Goal: Task Accomplishment & Management: Complete application form

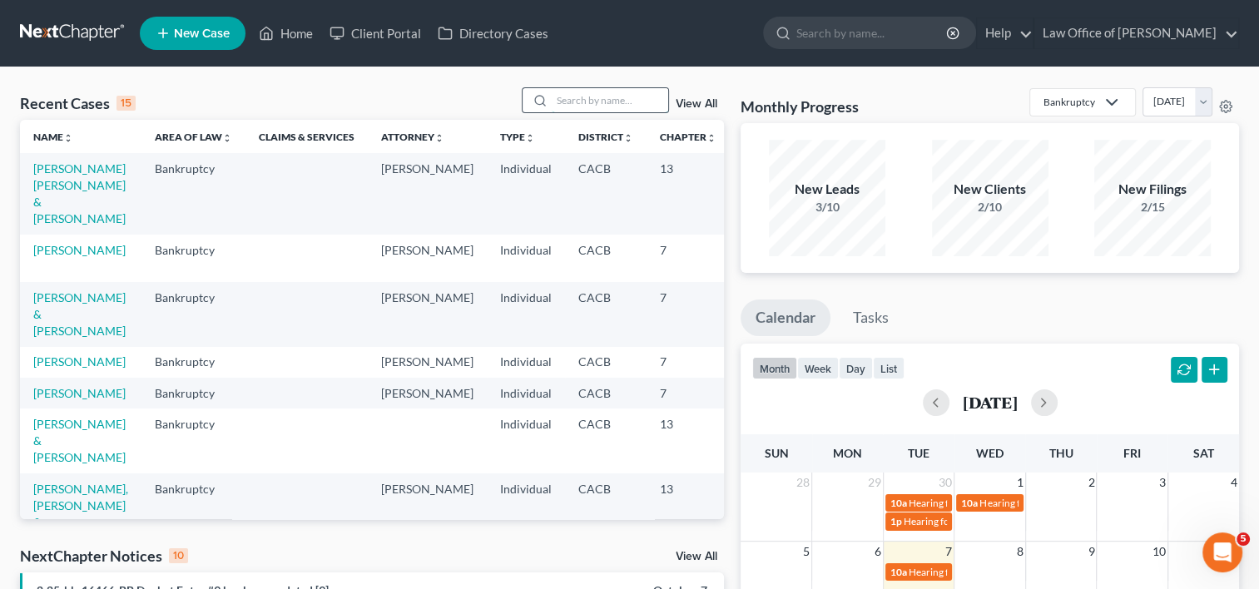
click at [615, 93] on input "search" at bounding box center [610, 100] width 116 height 24
type input "sco"
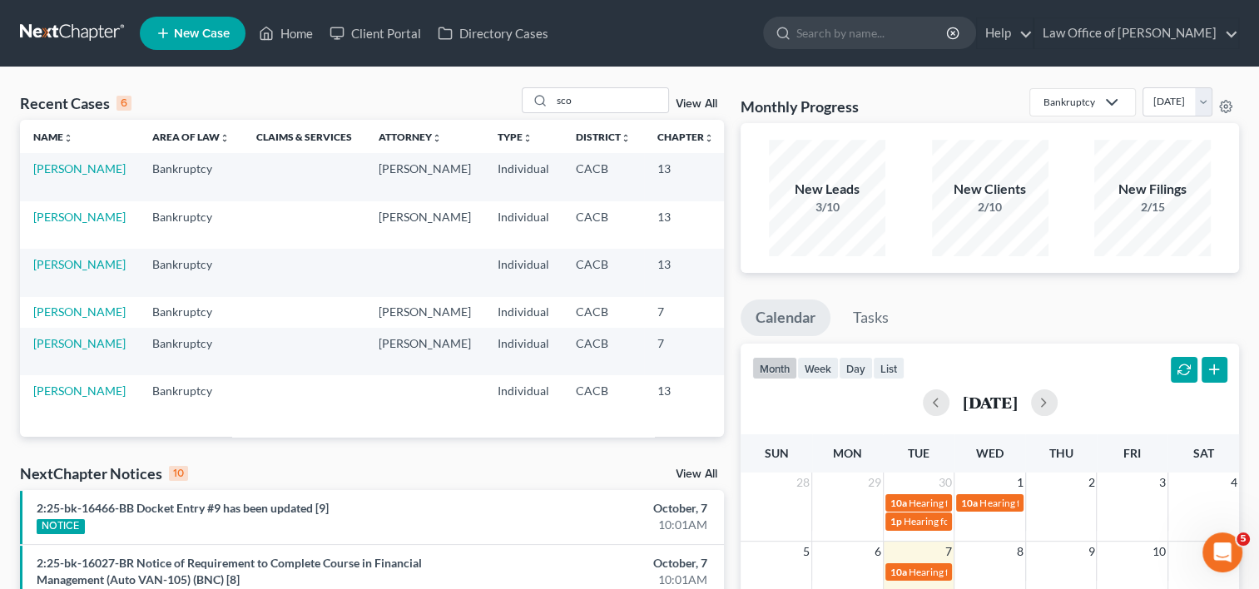
click at [43, 176] on td "[PERSON_NAME]" at bounding box center [79, 176] width 119 height 47
click at [43, 176] on link "[PERSON_NAME]" at bounding box center [79, 168] width 92 height 14
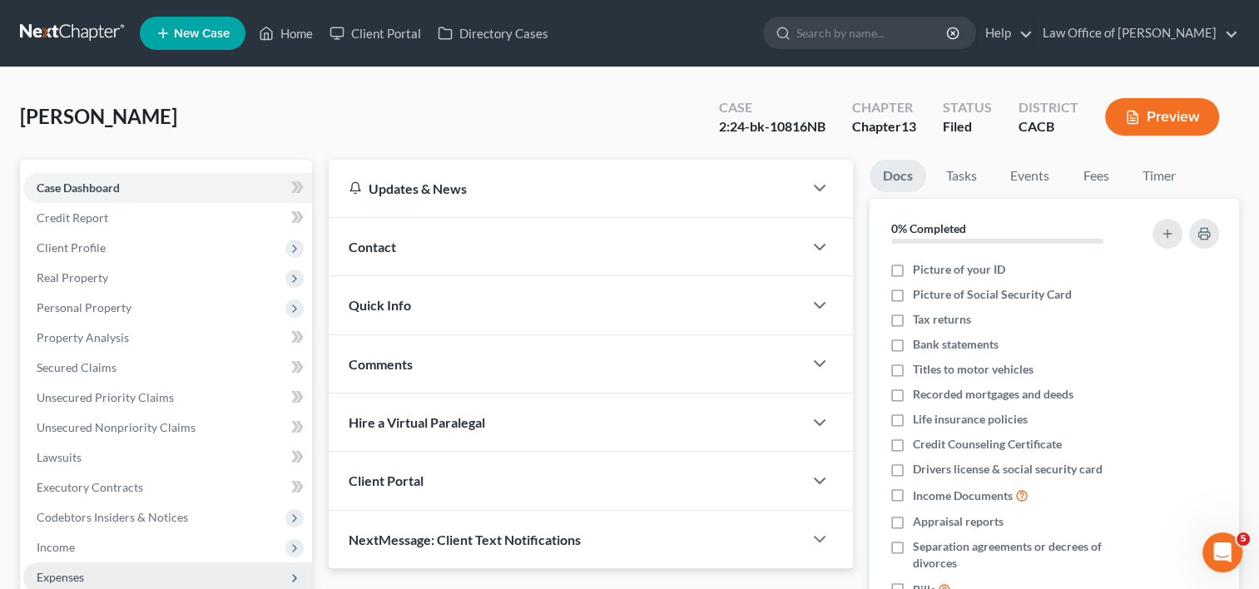
drag, startPoint x: 63, startPoint y: 551, endPoint x: 73, endPoint y: 578, distance: 29.2
click at [73, 578] on span "Expenses" at bounding box center [60, 577] width 47 height 14
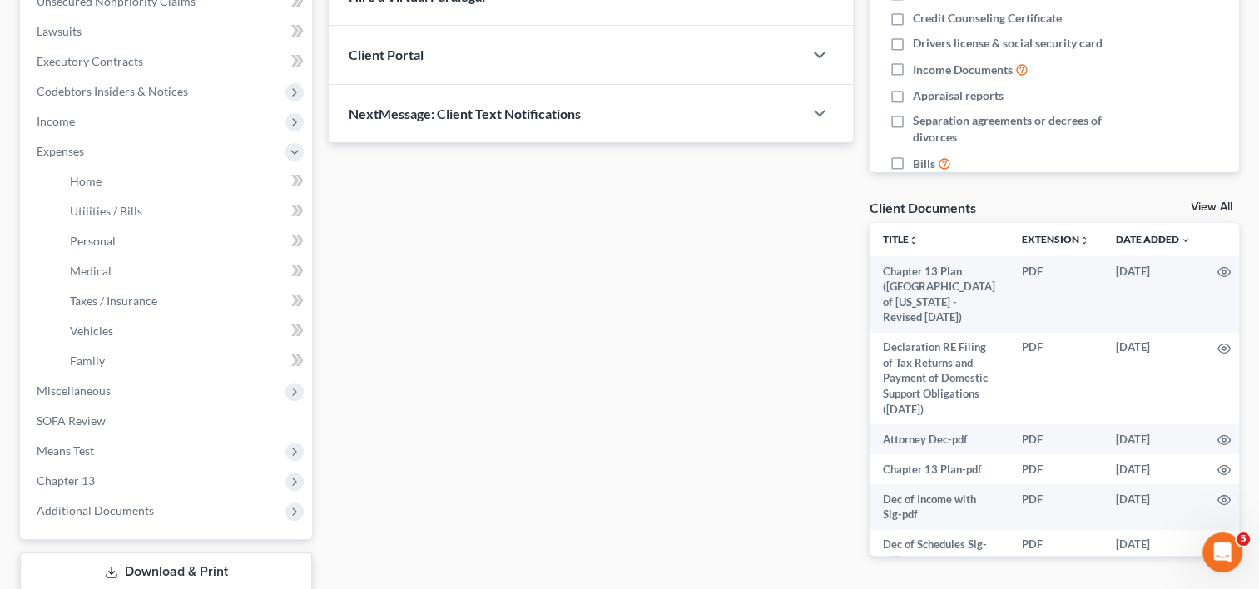
scroll to position [433, 0]
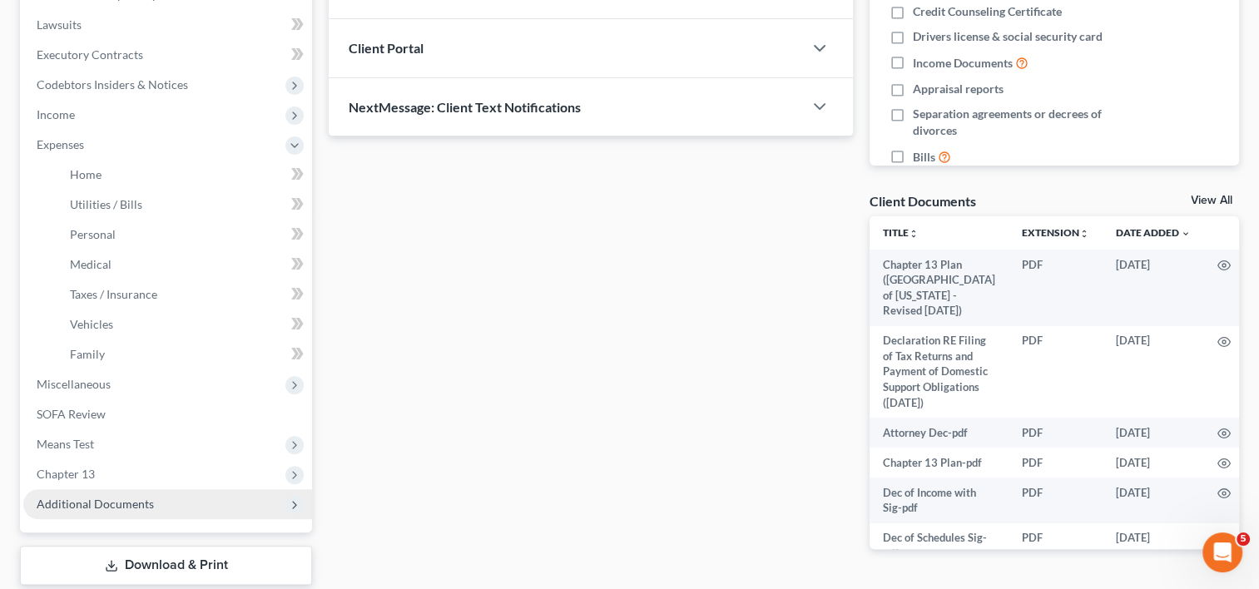
click at [146, 500] on span "Additional Documents" at bounding box center [95, 504] width 117 height 14
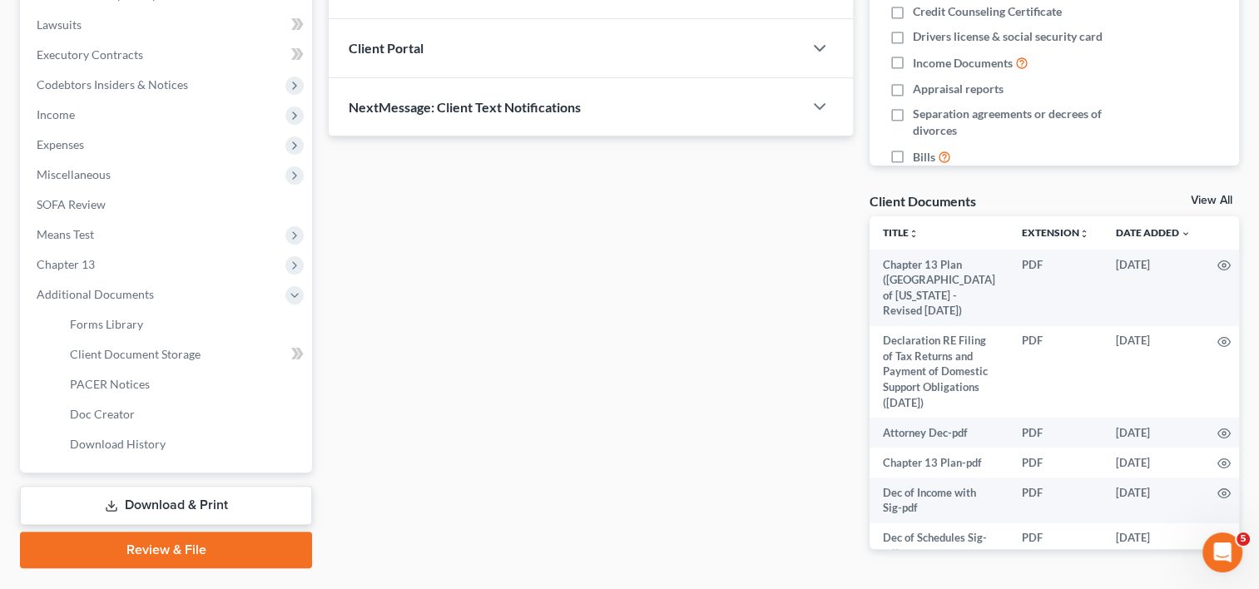
click at [210, 512] on link "Download & Print" at bounding box center [166, 505] width 292 height 39
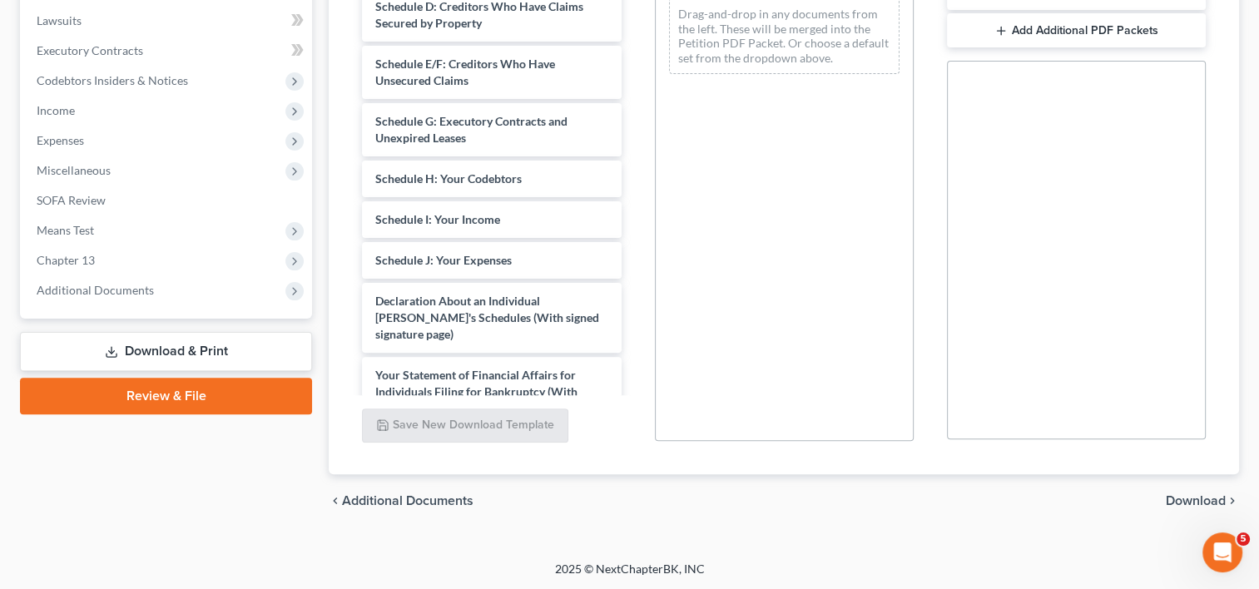
scroll to position [529, 0]
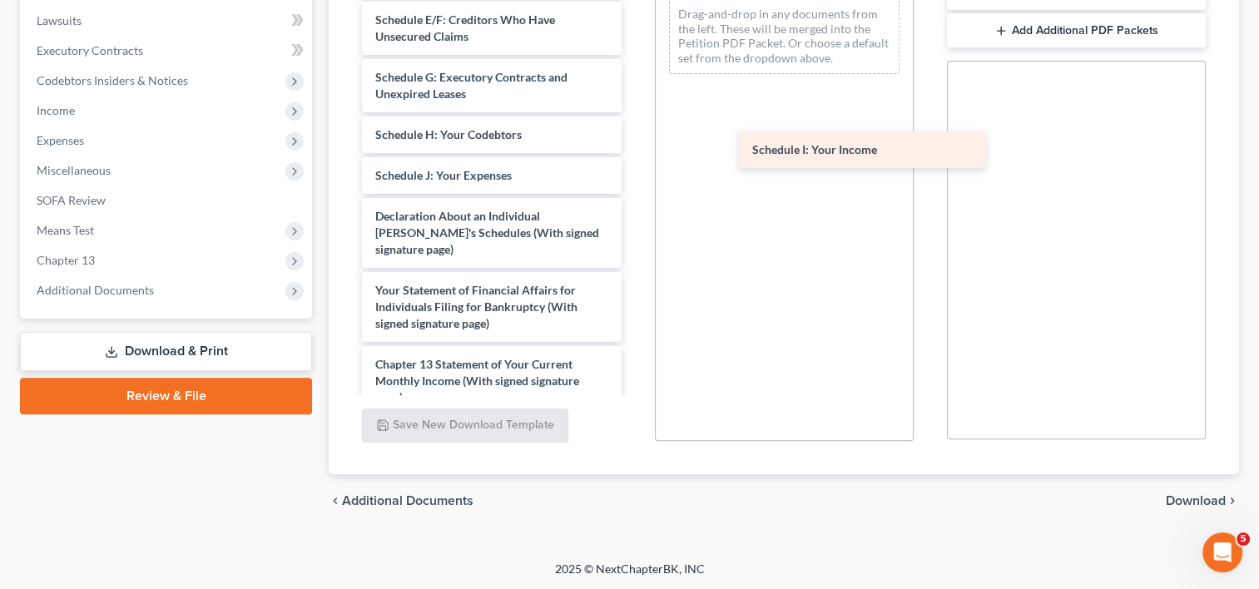
drag, startPoint x: 499, startPoint y: 190, endPoint x: 888, endPoint y: 156, distance: 390.8
click at [634, 156] on div "Schedule I: Your Income Chapter 13 Plan ([GEOGRAPHIC_DATA] of [US_STATE] - Revi…" at bounding box center [491, 13] width 285 height 1200
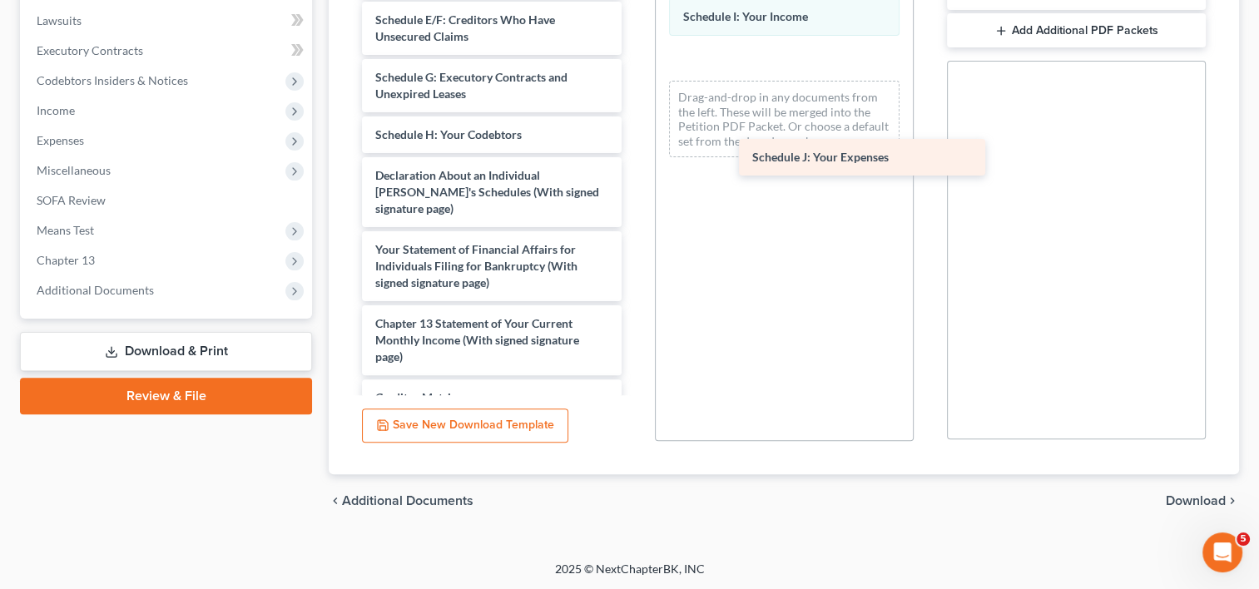
drag, startPoint x: 494, startPoint y: 196, endPoint x: 852, endPoint y: 157, distance: 359.8
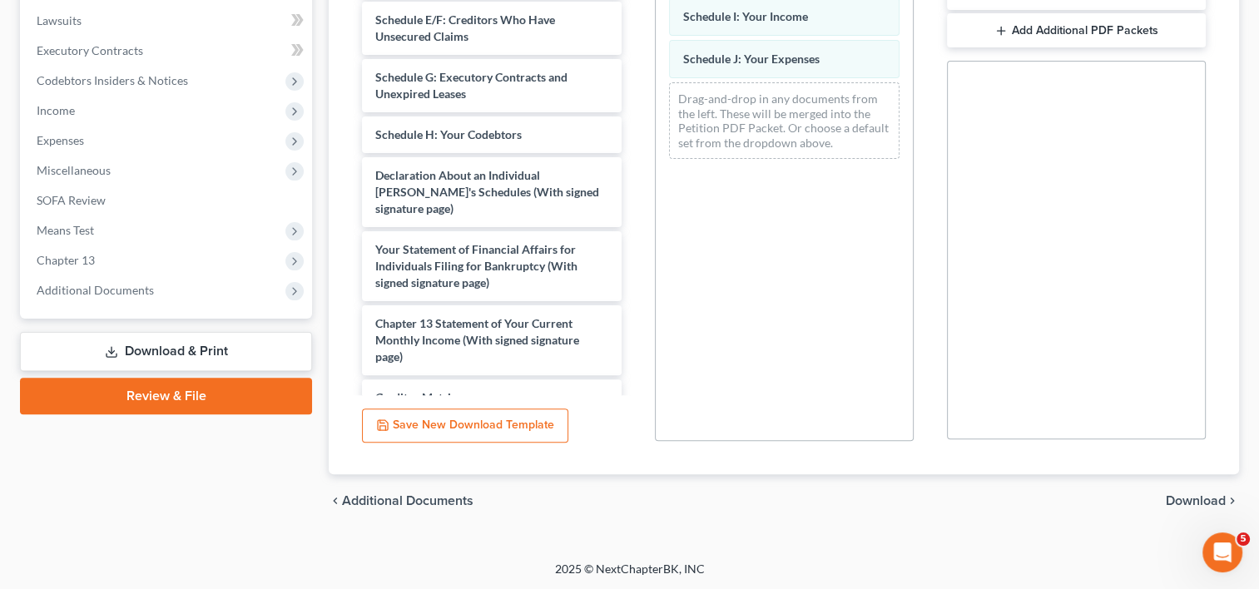
click at [1213, 502] on span "Download" at bounding box center [1196, 500] width 60 height 13
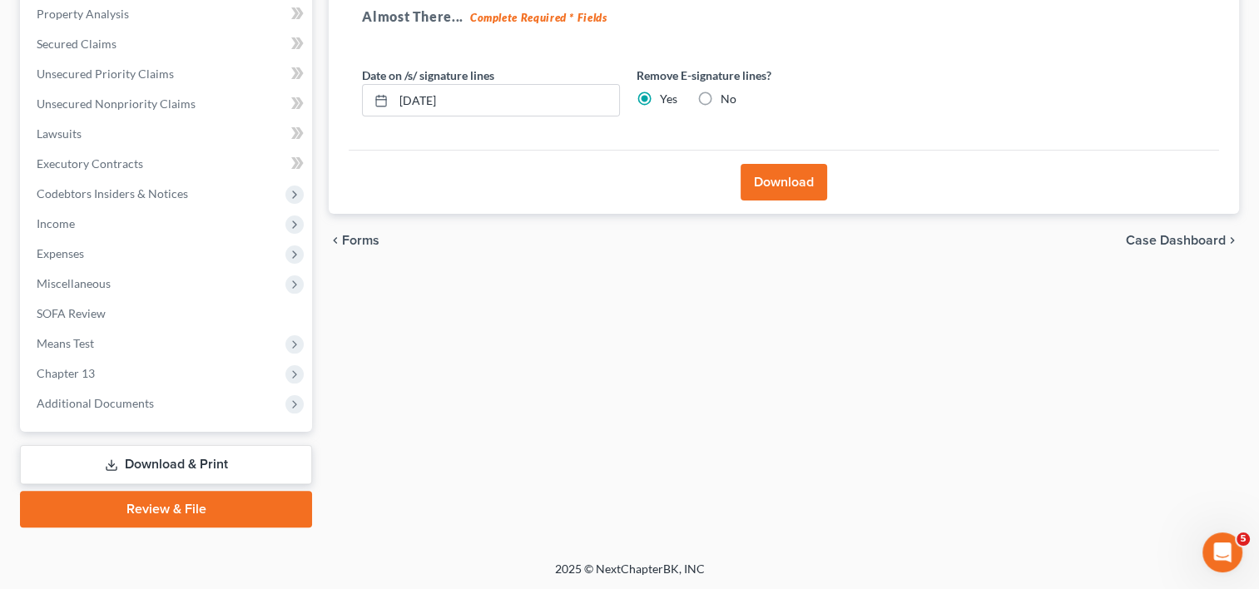
click at [777, 181] on button "Download" at bounding box center [783, 182] width 87 height 37
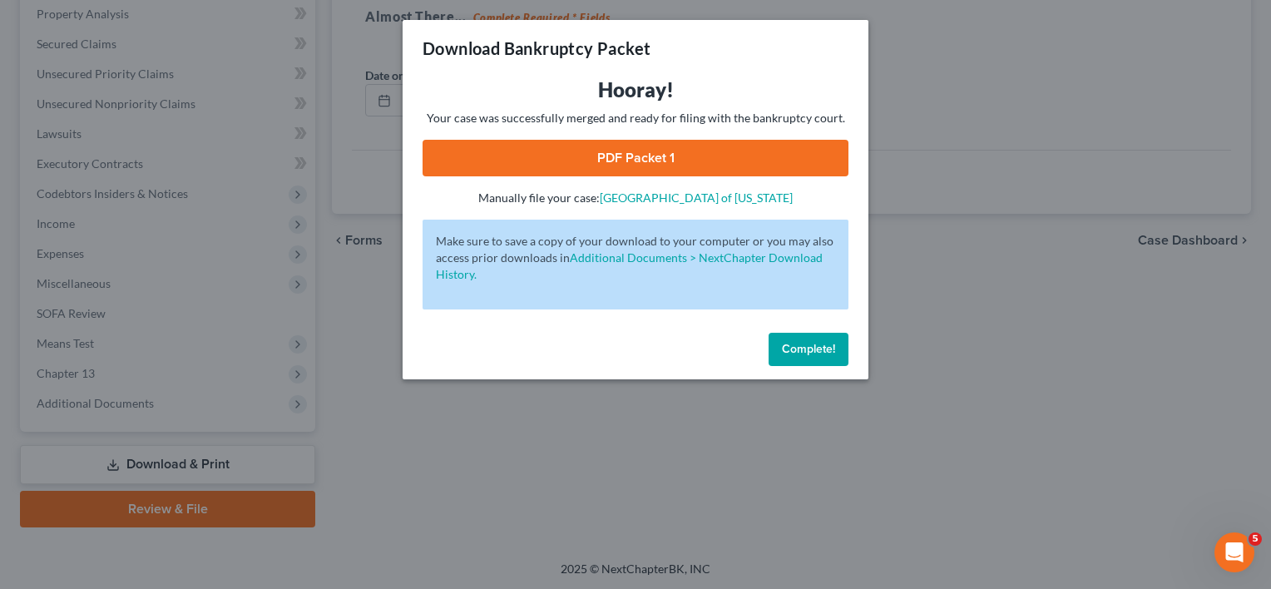
click at [669, 150] on link "PDF Packet 1" at bounding box center [636, 158] width 426 height 37
click at [806, 345] on span "Complete!" at bounding box center [808, 349] width 53 height 14
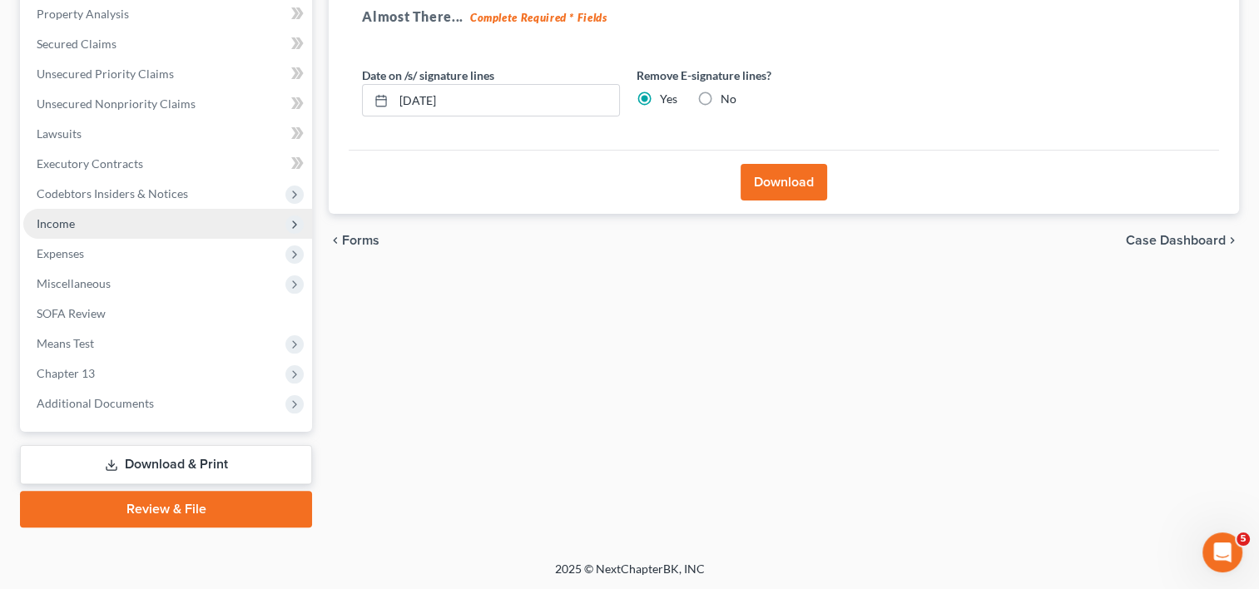
click at [83, 223] on span "Income" at bounding box center [167, 224] width 289 height 30
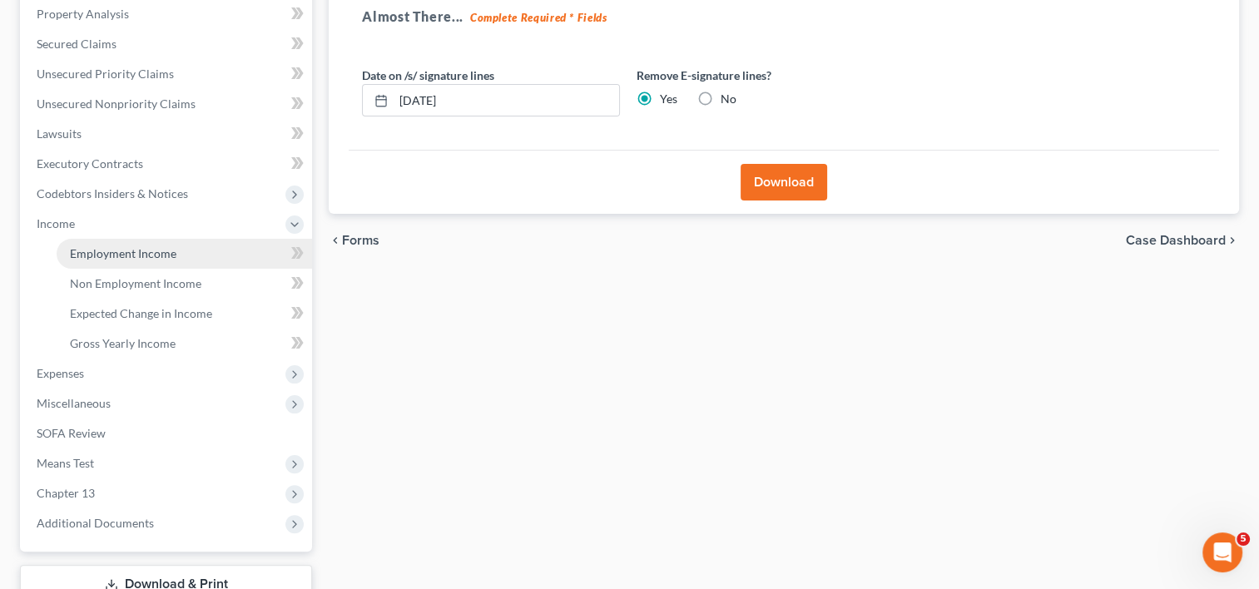
click at [109, 260] on link "Employment Income" at bounding box center [184, 254] width 255 height 30
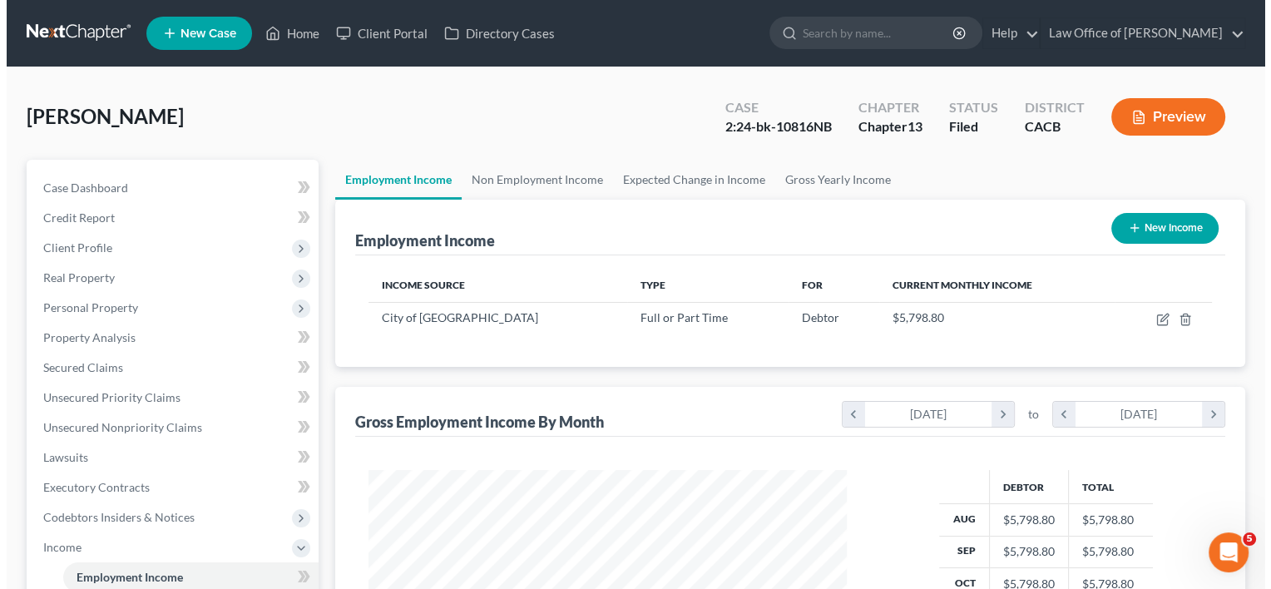
scroll to position [296, 512]
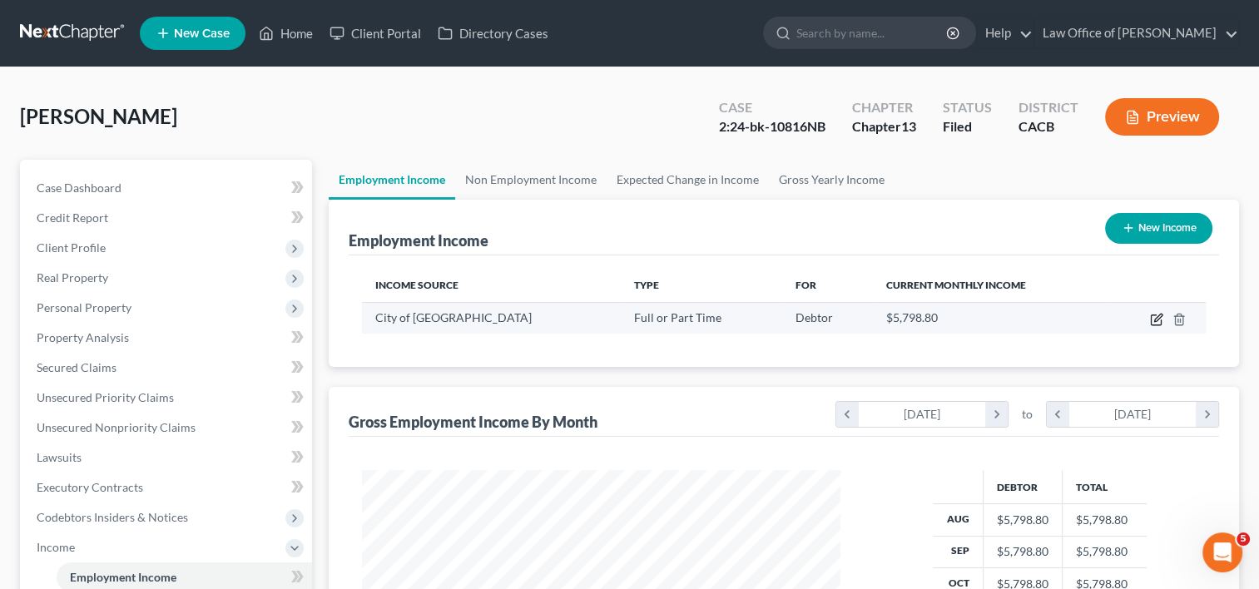
click at [1156, 319] on icon "button" at bounding box center [1156, 319] width 13 height 13
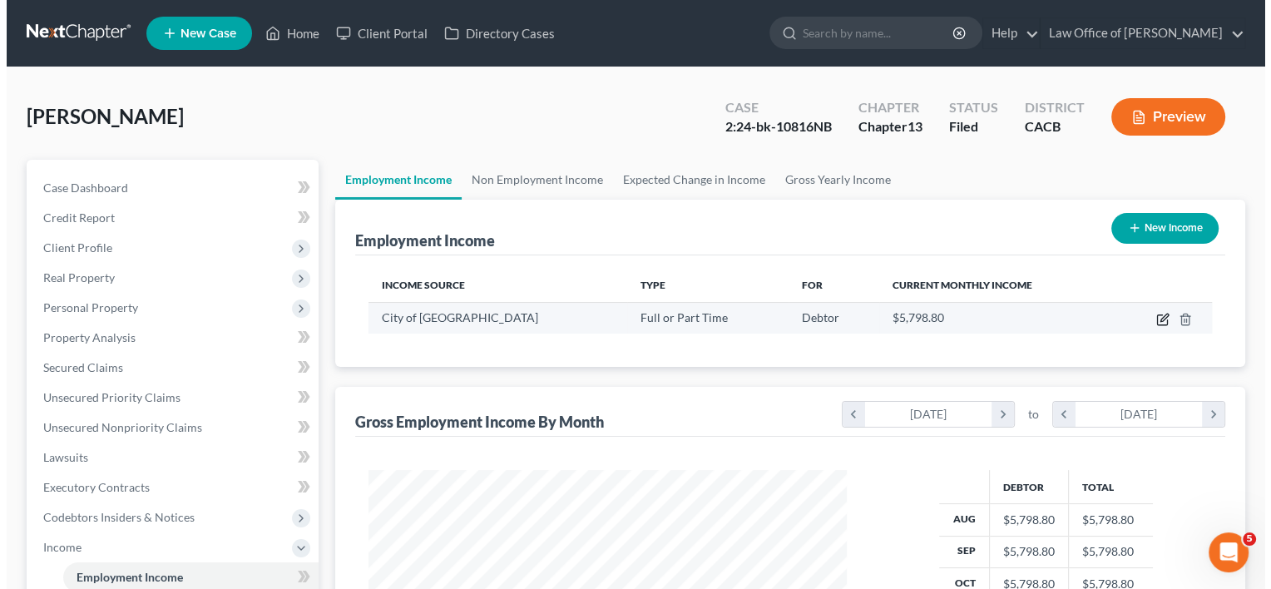
scroll to position [296, 516]
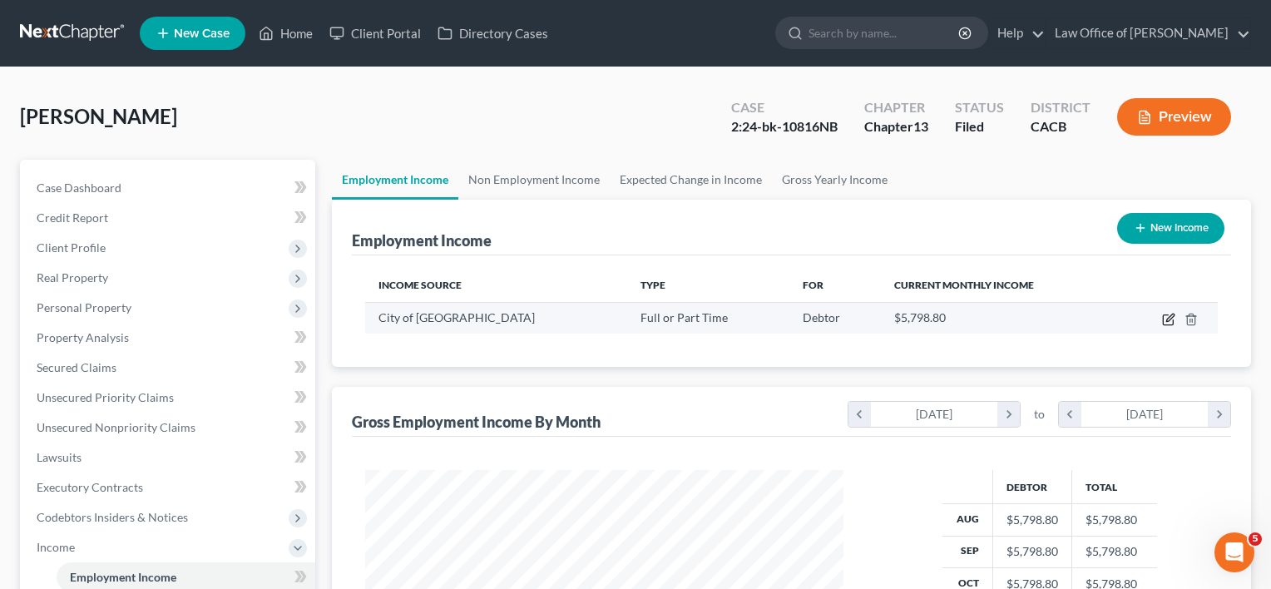
select select "0"
select select "4"
select select "0"
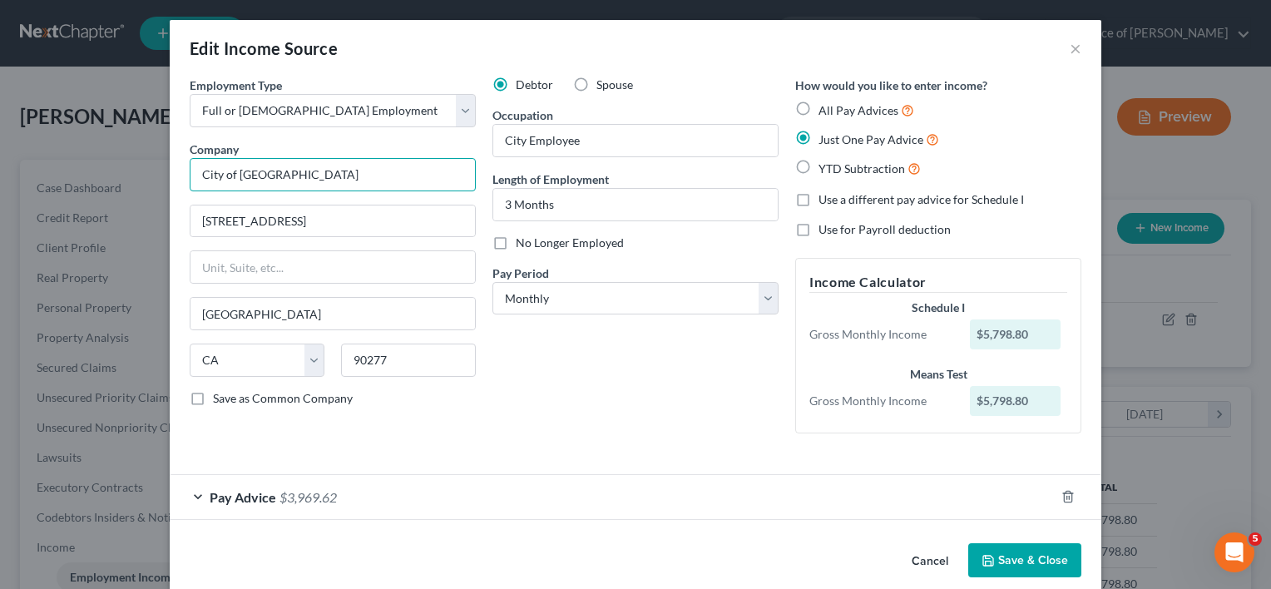
drag, startPoint x: 342, startPoint y: 179, endPoint x: 230, endPoint y: 163, distance: 113.4
click at [230, 163] on input "City of [GEOGRAPHIC_DATA]" at bounding box center [333, 174] width 286 height 33
type input "City of [GEOGRAPHIC_DATA][PERSON_NAME]"
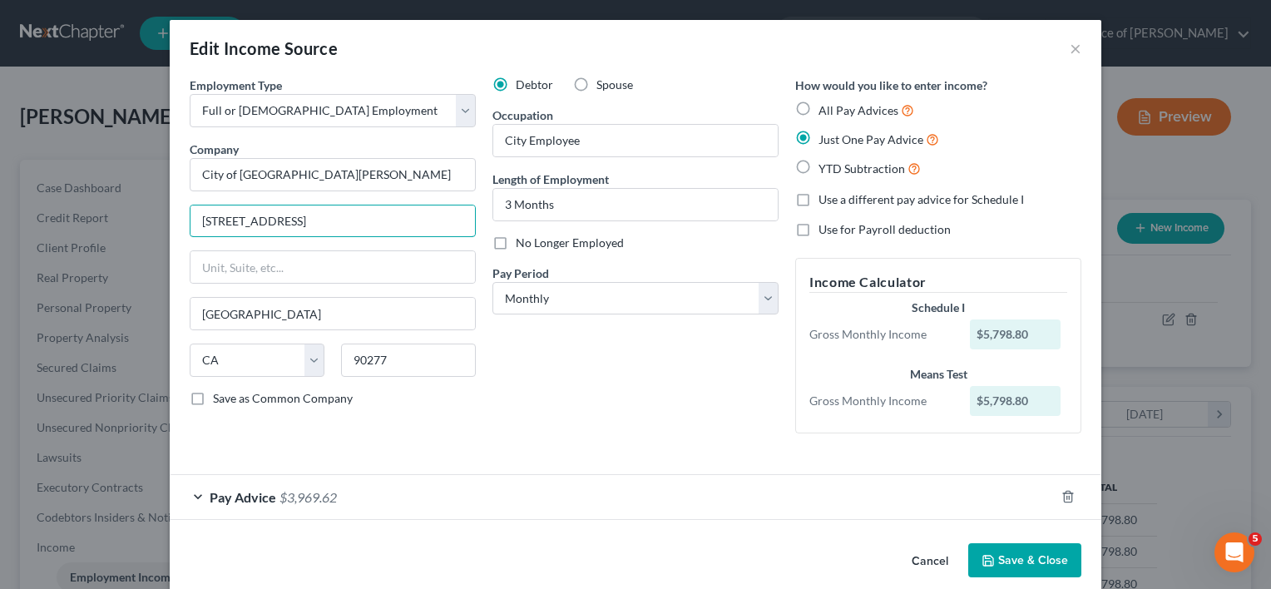
type input "[STREET_ADDRESS]"
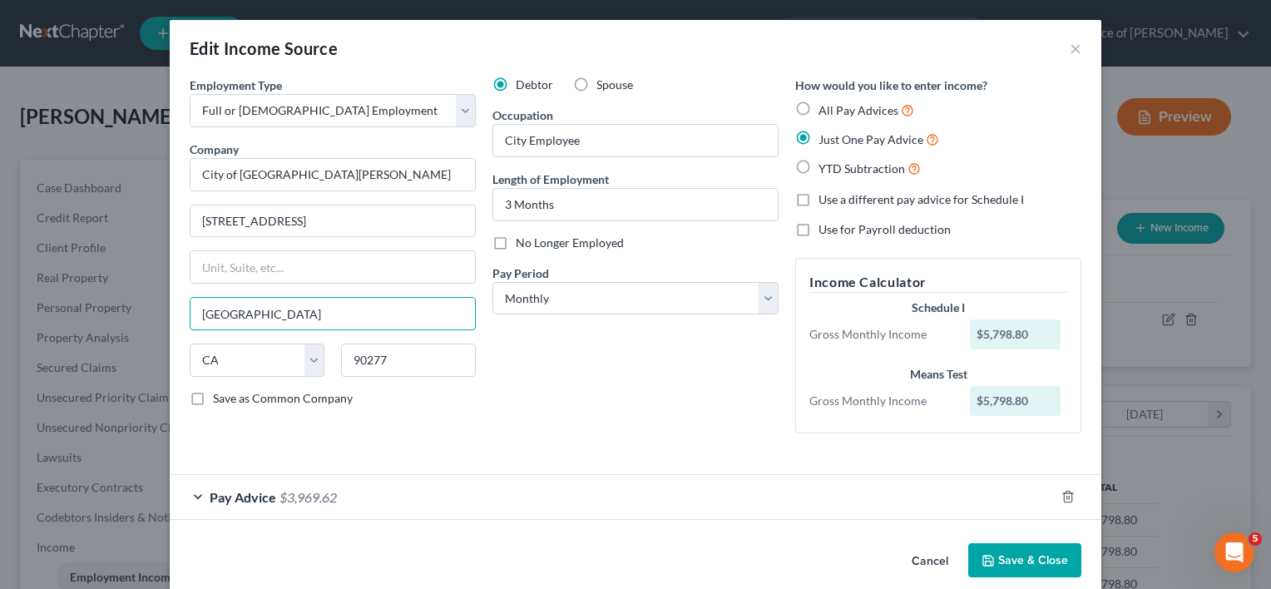
drag, startPoint x: 282, startPoint y: 311, endPoint x: 115, endPoint y: 299, distance: 167.7
click at [115, 299] on div "Edit Income Source × Employment Type * Select Full or [DEMOGRAPHIC_DATA] Employ…" at bounding box center [635, 294] width 1271 height 589
type input "San [PERSON_NAME]"
type input "91776"
click at [555, 215] on input "3 Months" at bounding box center [635, 205] width 285 height 32
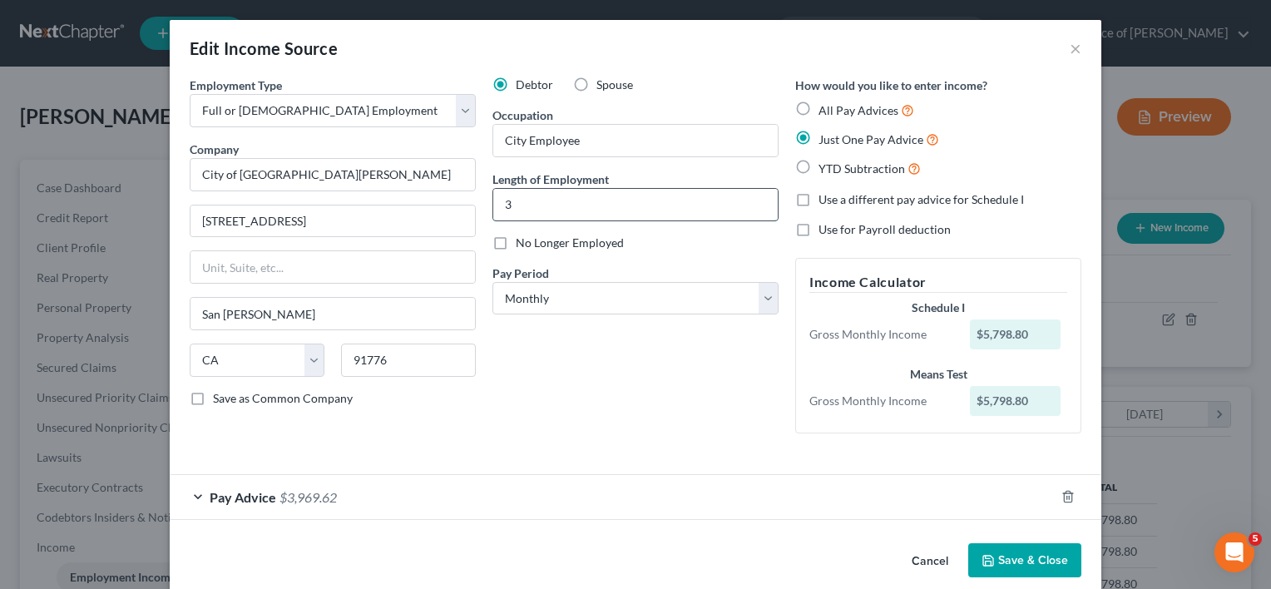
type input "3"
click at [537, 211] on input "1 day" at bounding box center [635, 205] width 285 height 32
type input "1"
click at [537, 211] on input "text" at bounding box center [635, 205] width 285 height 32
click at [495, 386] on div "Debtor Spouse Occupation City Employee Length of Employment No Longer Employed …" at bounding box center [635, 262] width 303 height 370
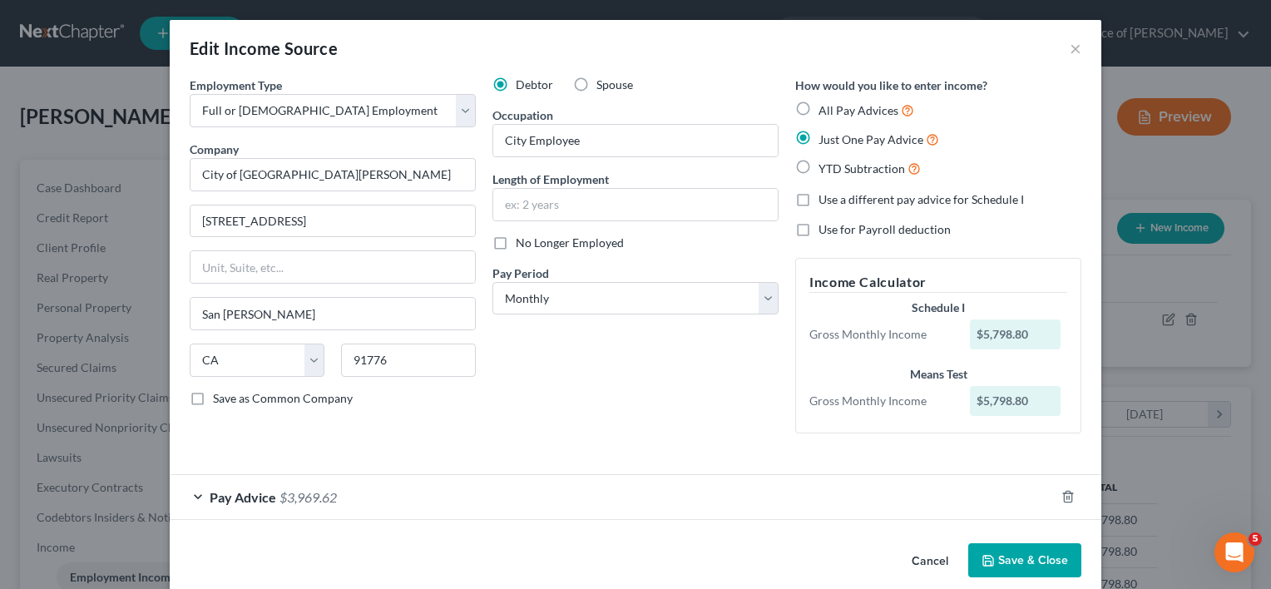
scroll to position [21, 0]
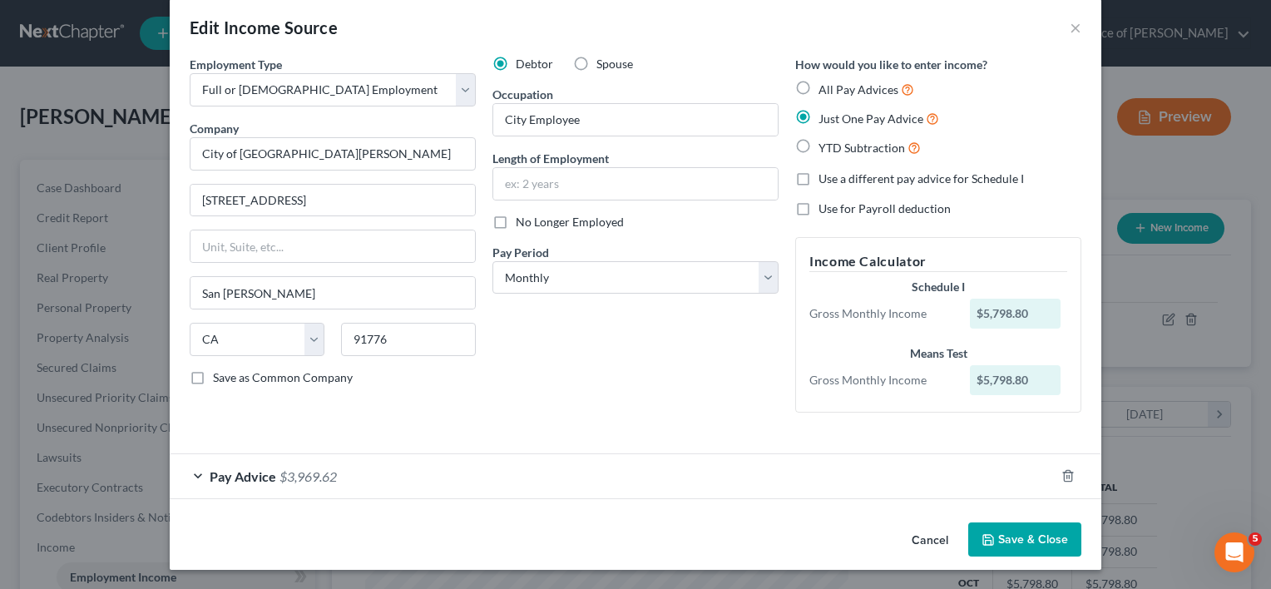
click at [306, 477] on span "$3,969.62" at bounding box center [308, 476] width 57 height 16
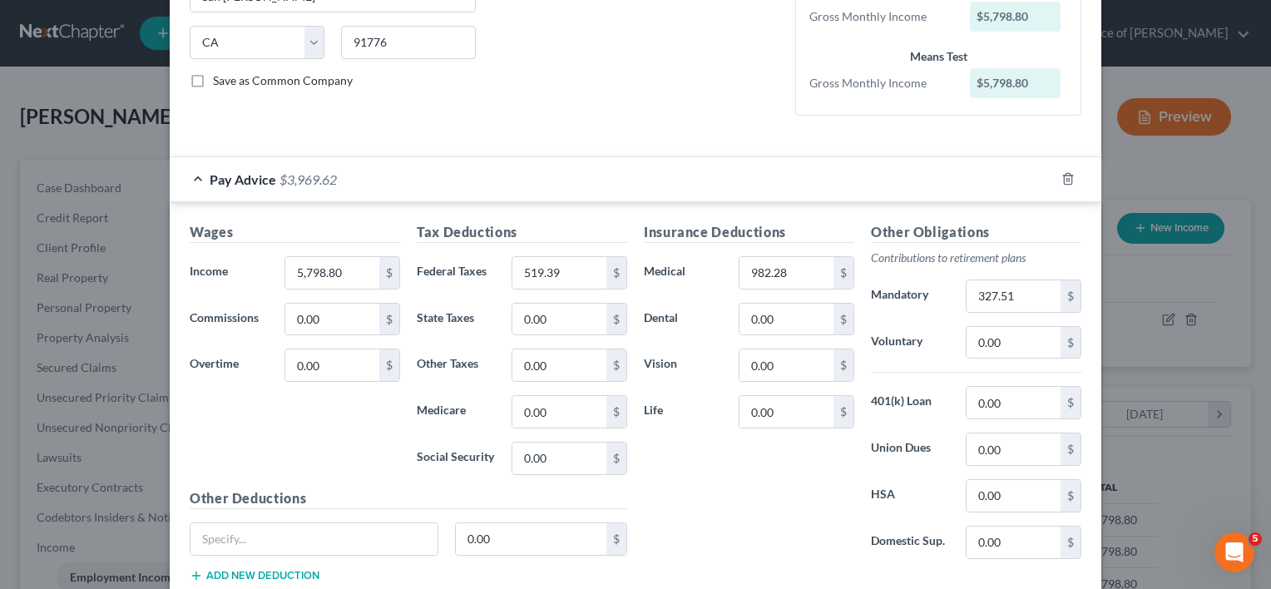
scroll to position [364, 0]
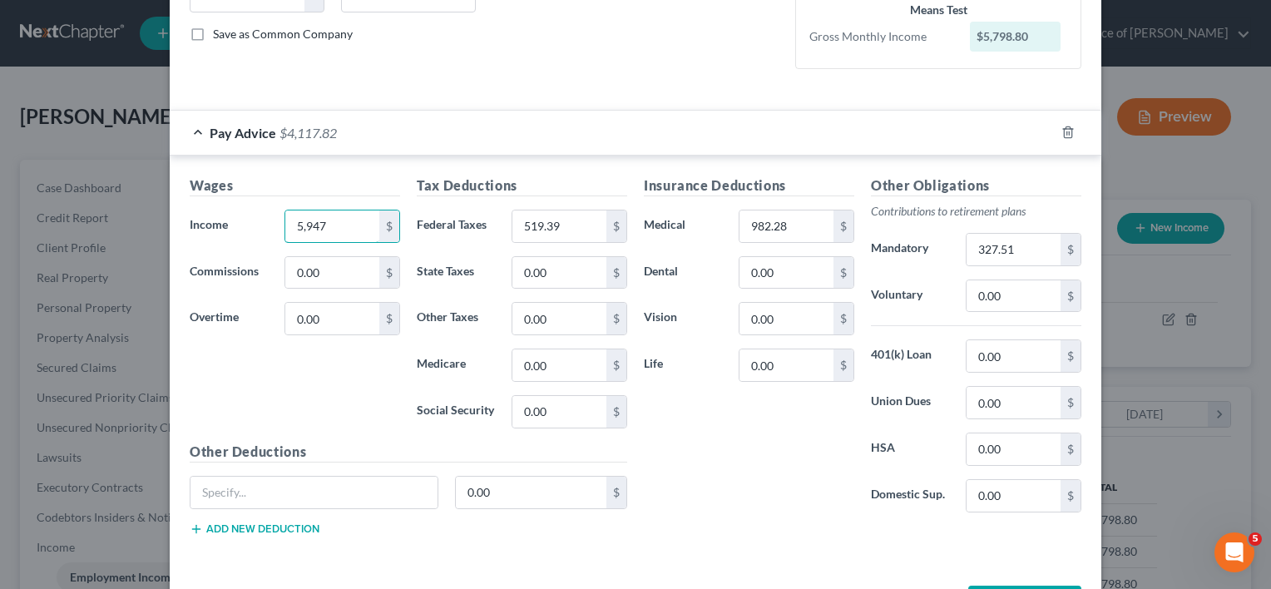
type input "5,947"
click at [801, 219] on input "982.28" at bounding box center [787, 226] width 94 height 32
type input "400.00"
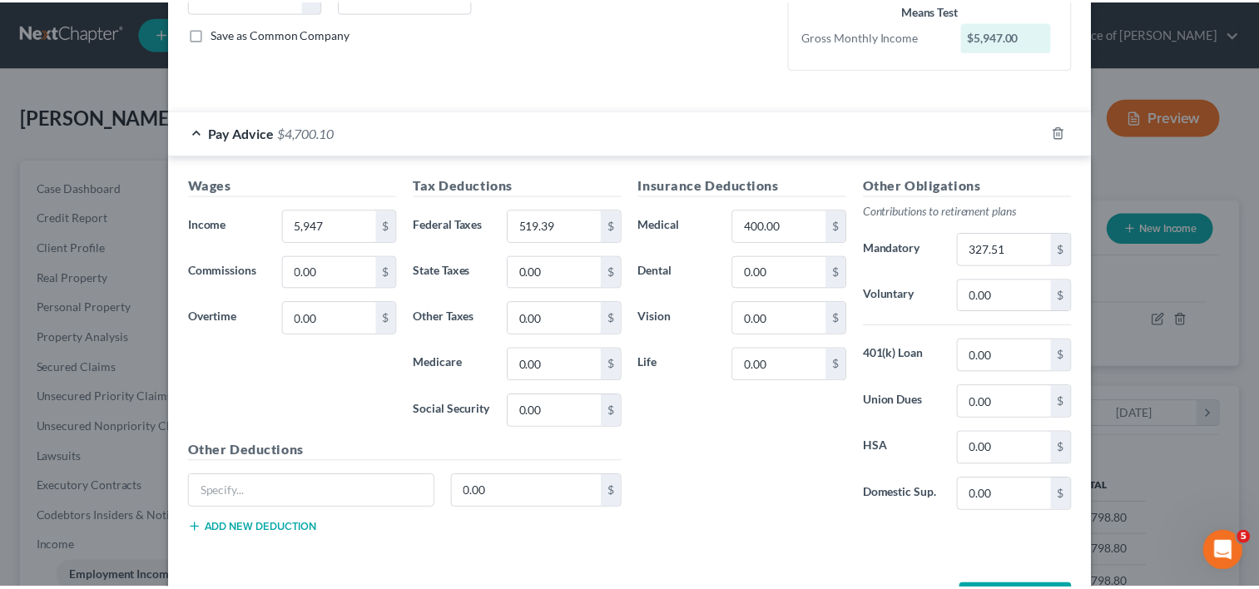
scroll to position [425, 0]
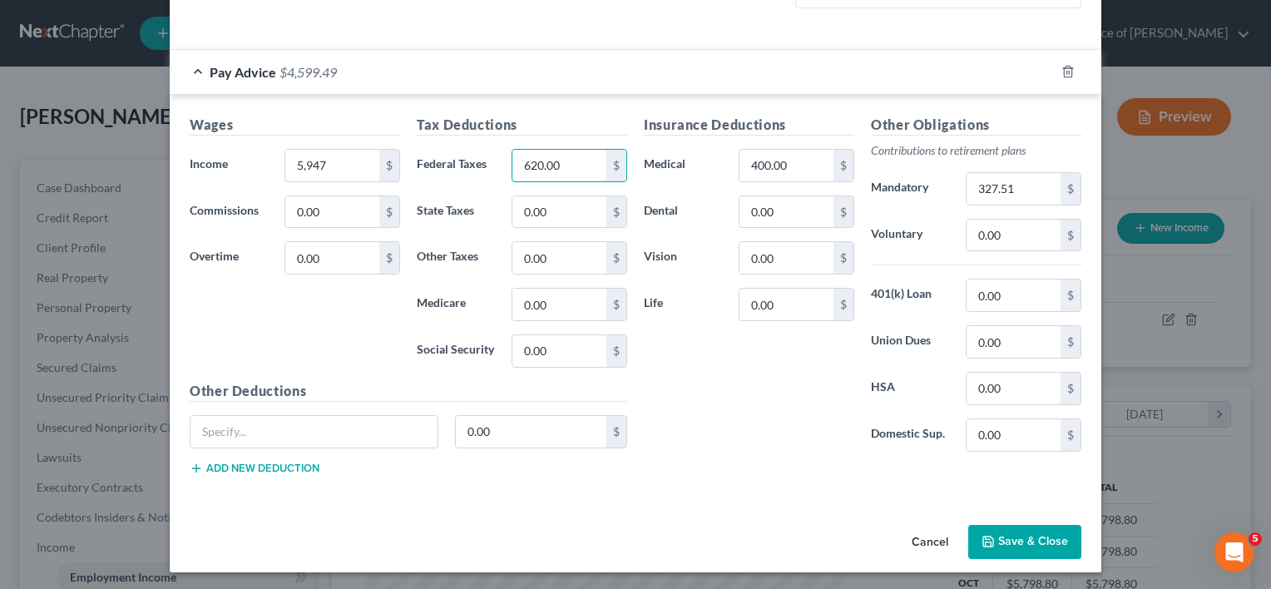
type input "620.00"
click at [1025, 541] on button "Save & Close" at bounding box center [1024, 542] width 113 height 35
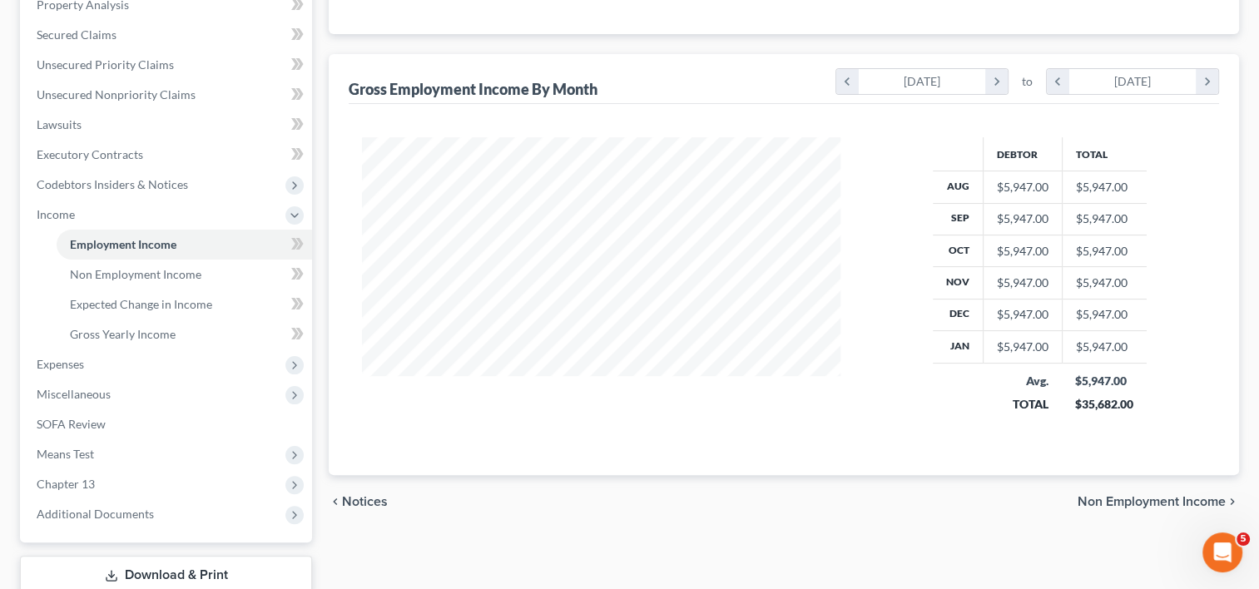
scroll to position [344, 0]
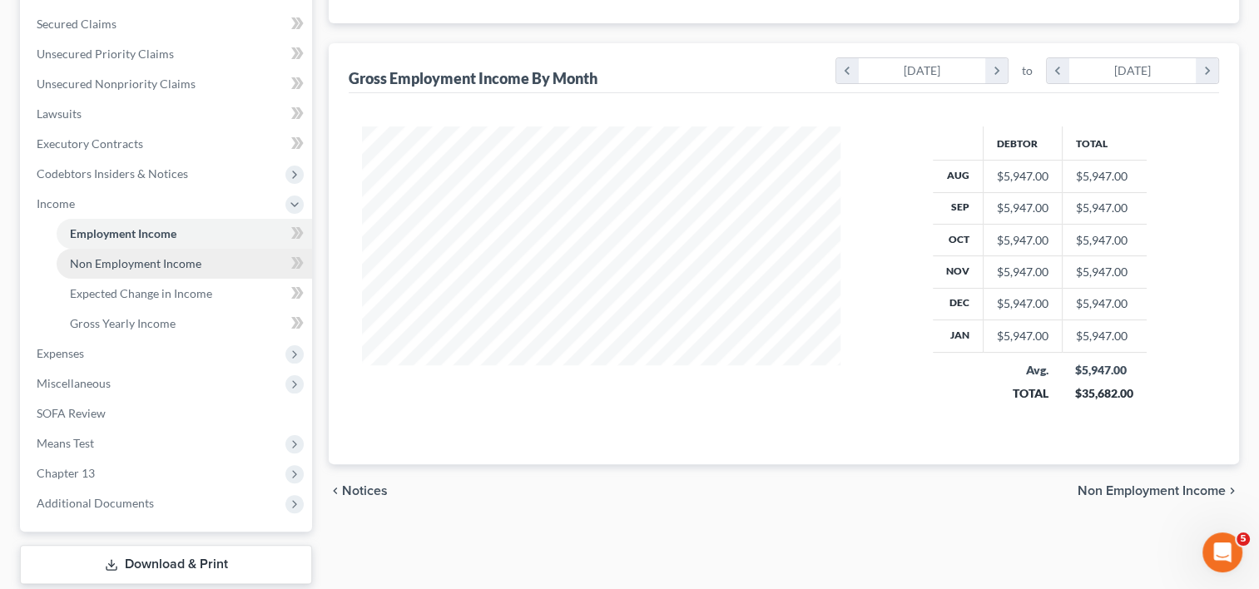
click at [152, 265] on span "Non Employment Income" at bounding box center [135, 263] width 131 height 14
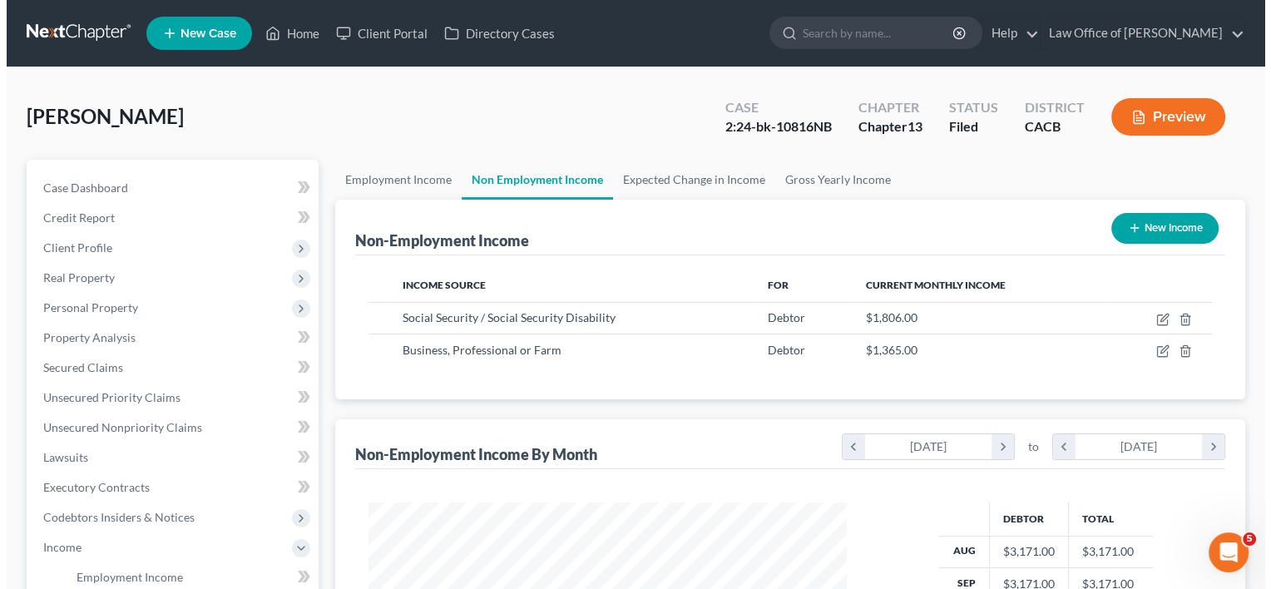
scroll to position [296, 512]
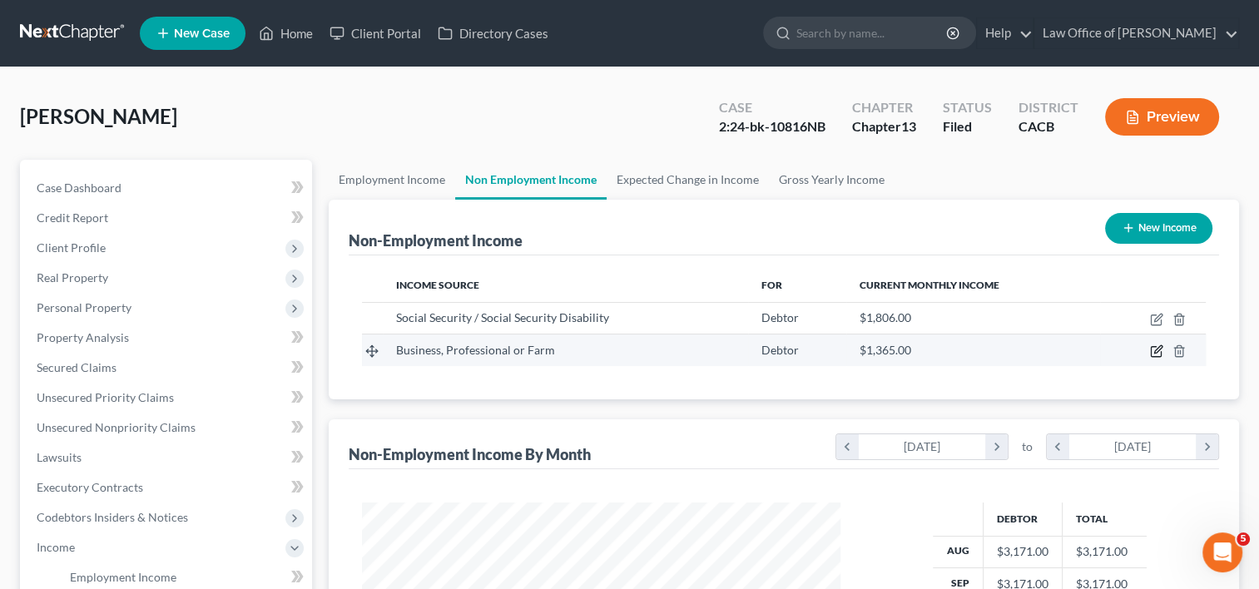
click at [1158, 351] on icon "button" at bounding box center [1156, 350] width 13 height 13
select select "10"
select select "0"
select select "4"
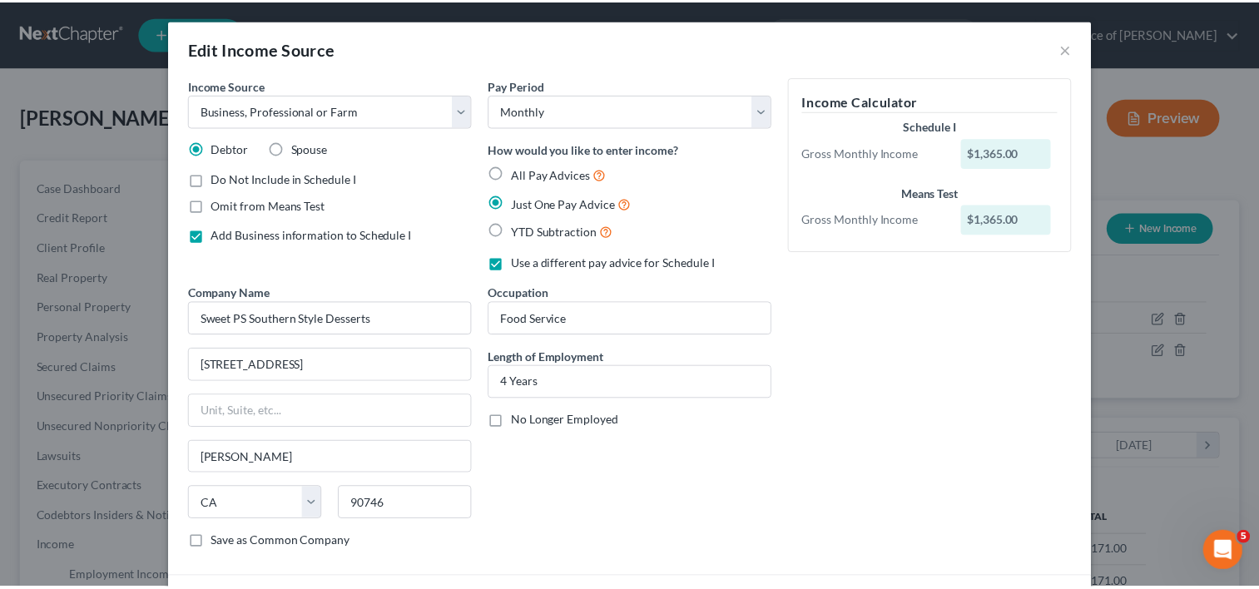
scroll to position [123, 0]
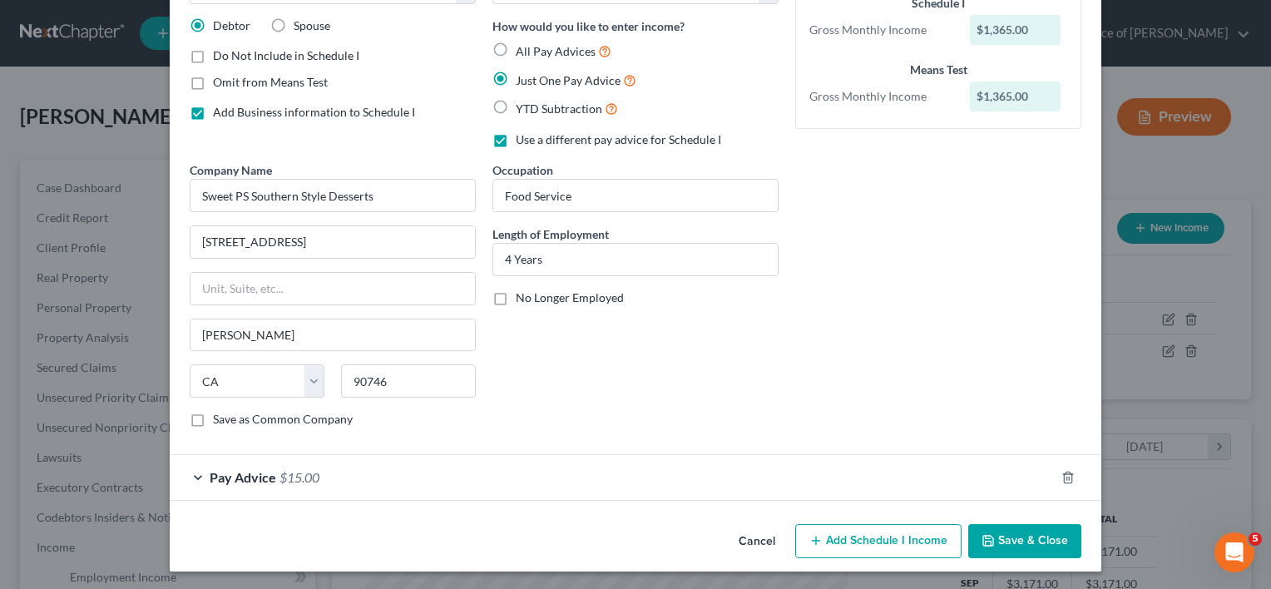
click at [1009, 534] on button "Save & Close" at bounding box center [1024, 541] width 113 height 35
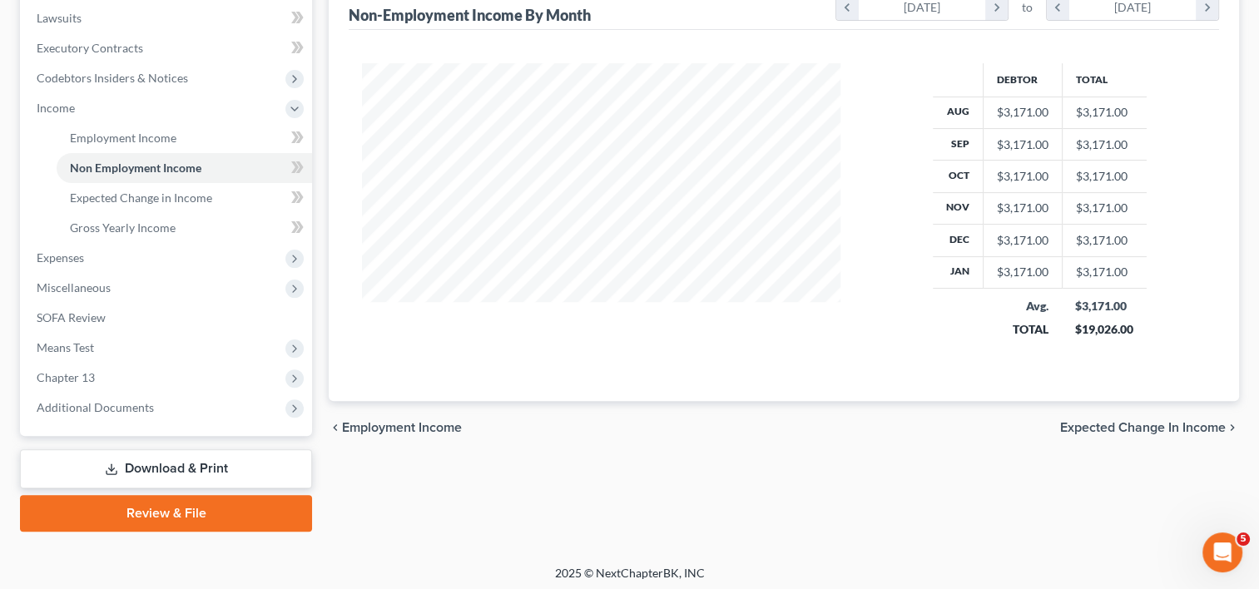
scroll to position [443, 0]
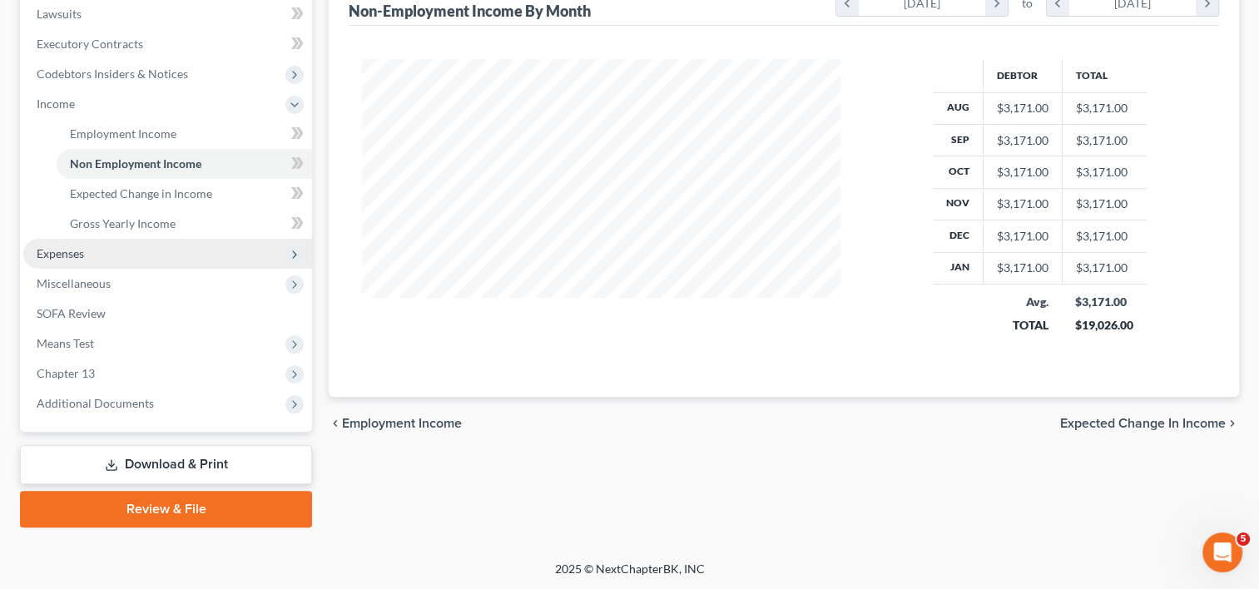
click at [87, 245] on span "Expenses" at bounding box center [167, 254] width 289 height 30
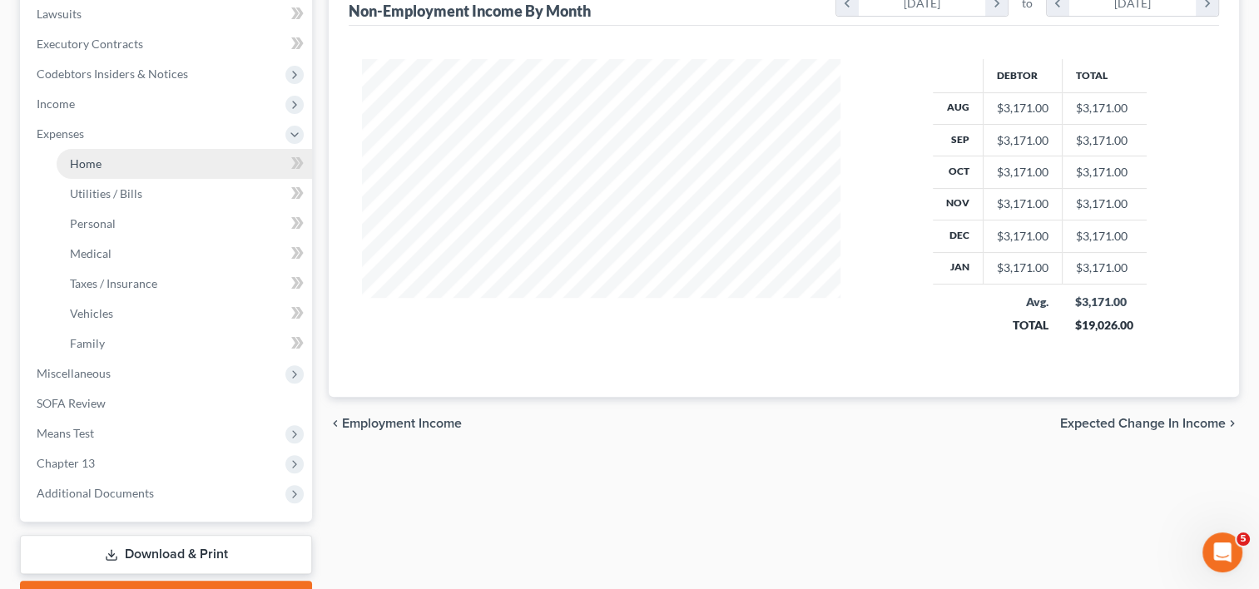
click at [102, 162] on link "Home" at bounding box center [184, 164] width 255 height 30
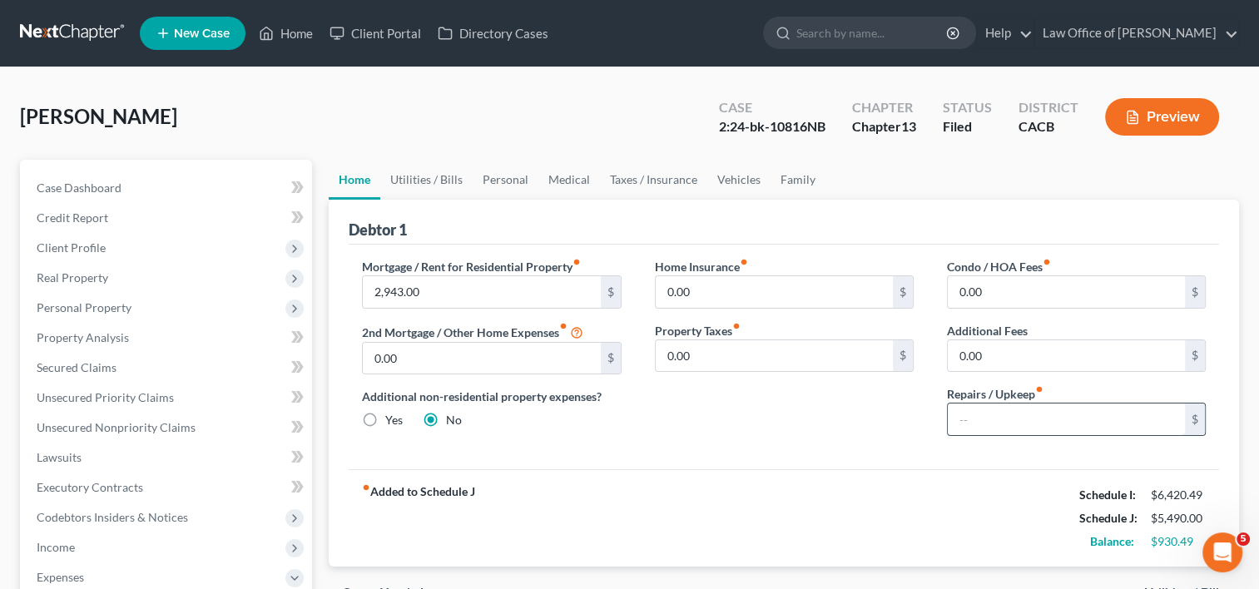
click at [1022, 423] on input "text" at bounding box center [1066, 419] width 237 height 32
type input "50.00"
click at [406, 165] on link "Utilities / Bills" at bounding box center [426, 180] width 92 height 40
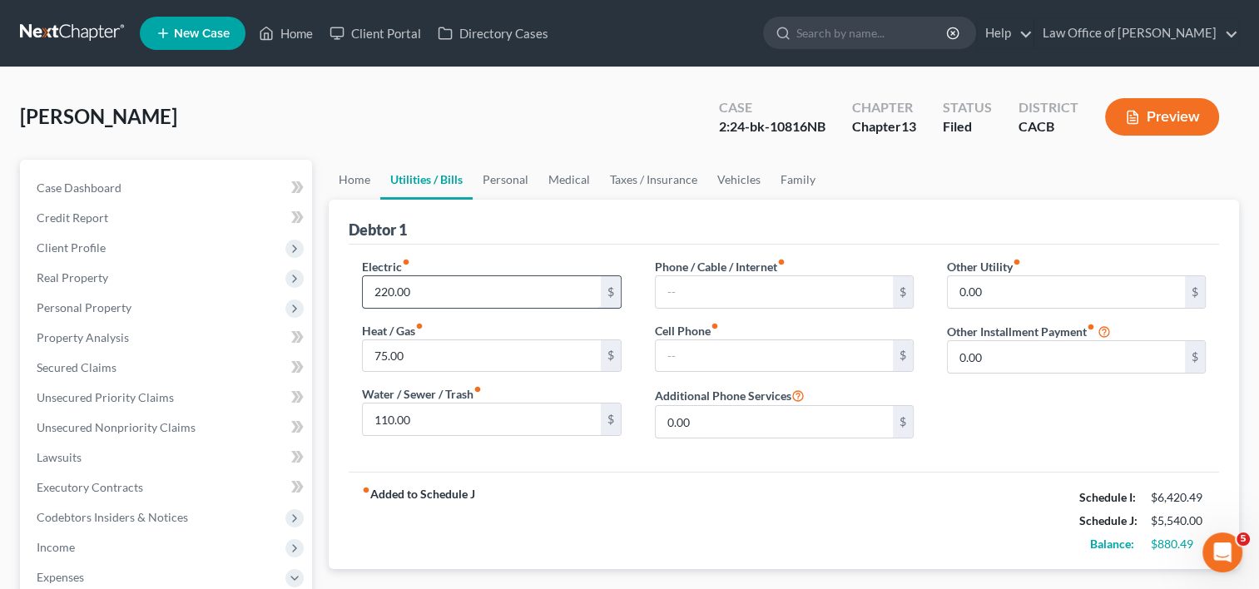
click at [435, 293] on input "220.00" at bounding box center [481, 292] width 237 height 32
type input "285"
click at [457, 421] on input "110.00" at bounding box center [481, 419] width 237 height 32
type input "135.00"
click at [501, 181] on link "Personal" at bounding box center [506, 180] width 66 height 40
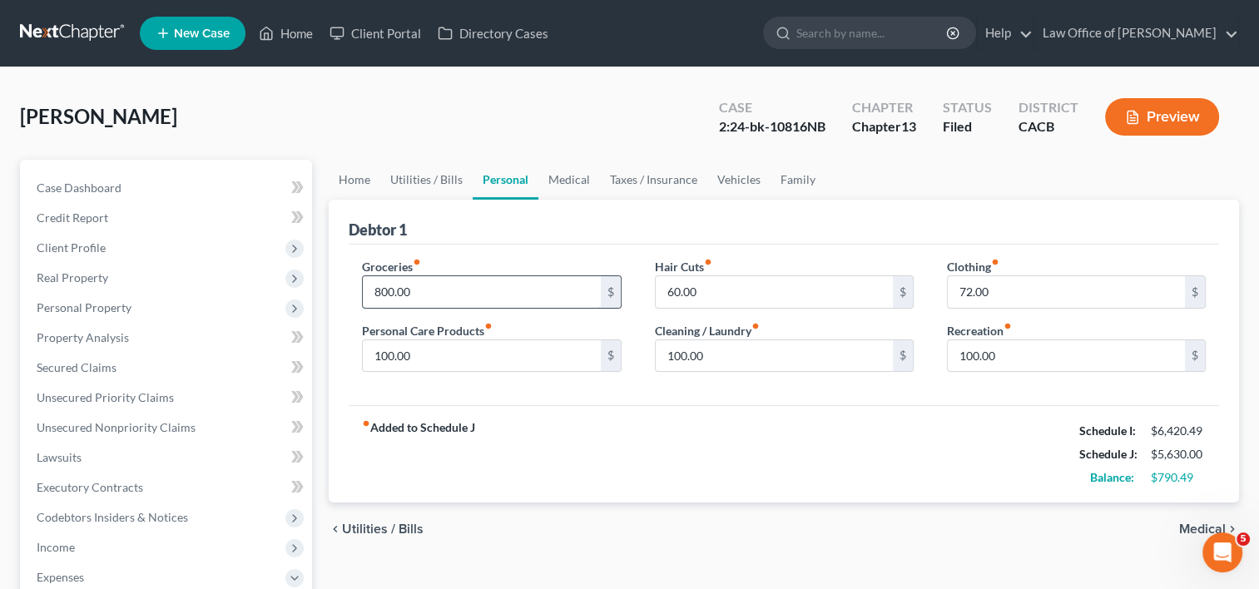
click at [430, 290] on input "800.00" at bounding box center [481, 292] width 237 height 32
type input "815.00"
click at [572, 180] on link "Medical" at bounding box center [569, 180] width 62 height 40
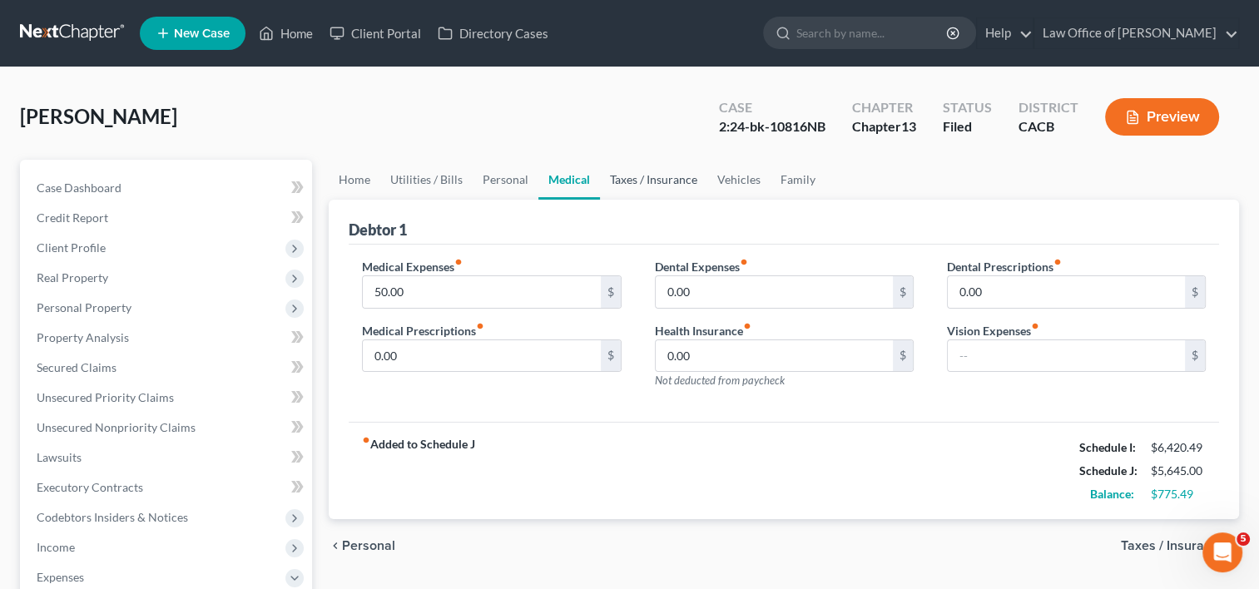
click at [628, 180] on link "Taxes / Insurance" at bounding box center [653, 180] width 107 height 40
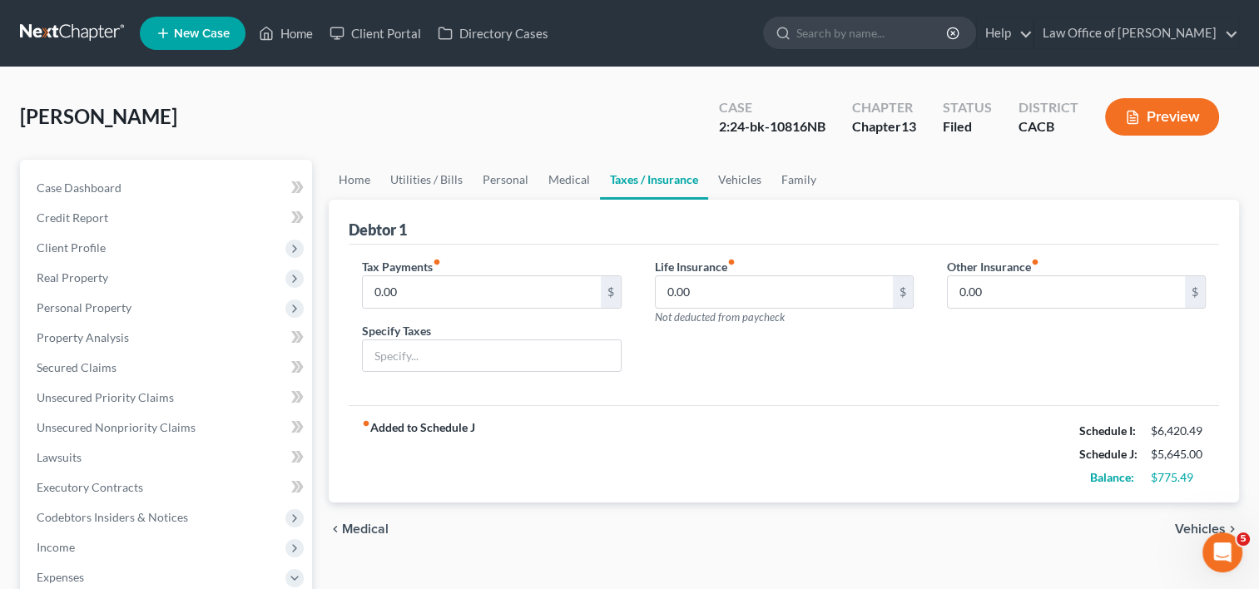
click at [689, 178] on link "Taxes / Insurance" at bounding box center [654, 180] width 108 height 40
click at [733, 180] on link "Vehicles" at bounding box center [739, 180] width 63 height 40
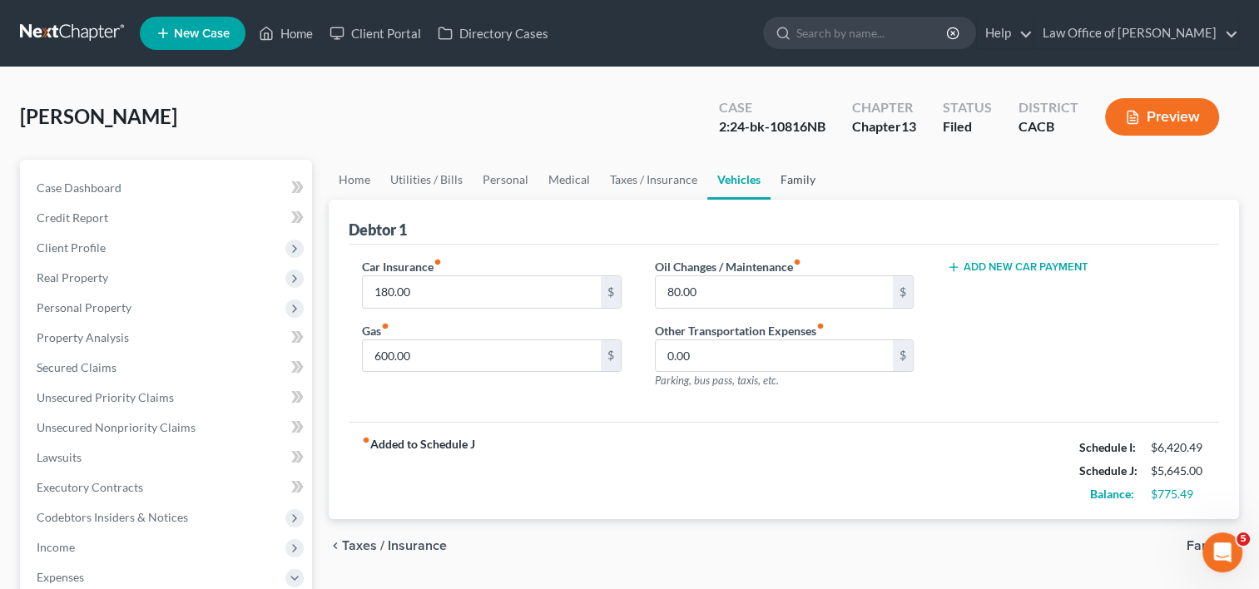
click at [799, 176] on link "Family" at bounding box center [797, 180] width 55 height 40
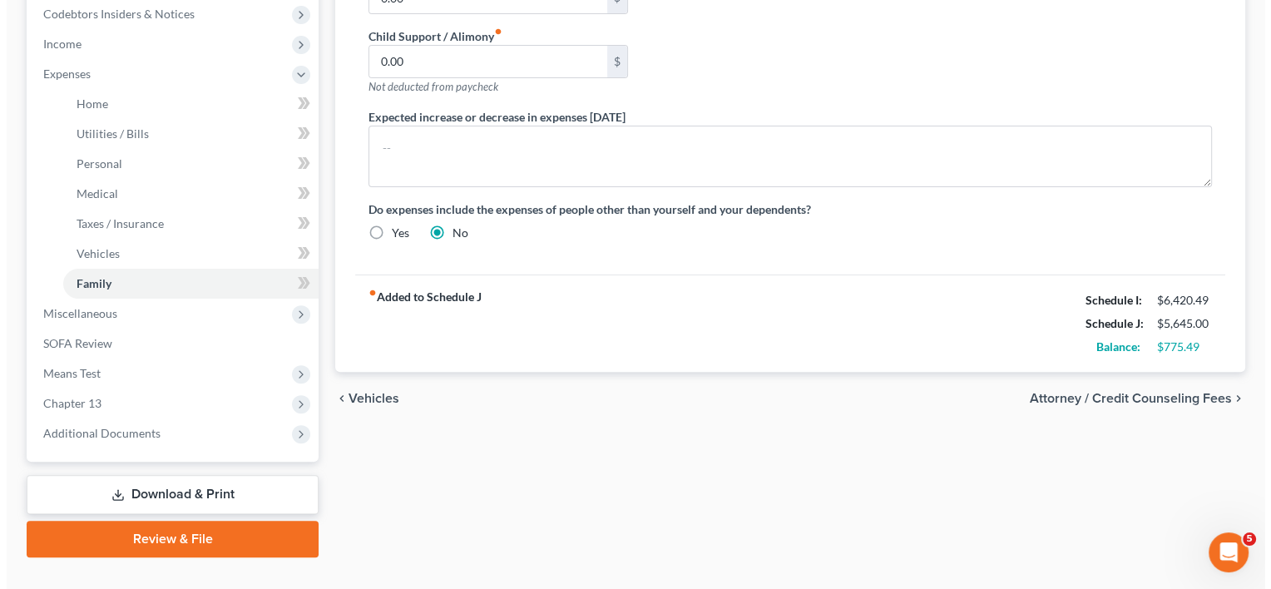
scroll to position [533, 0]
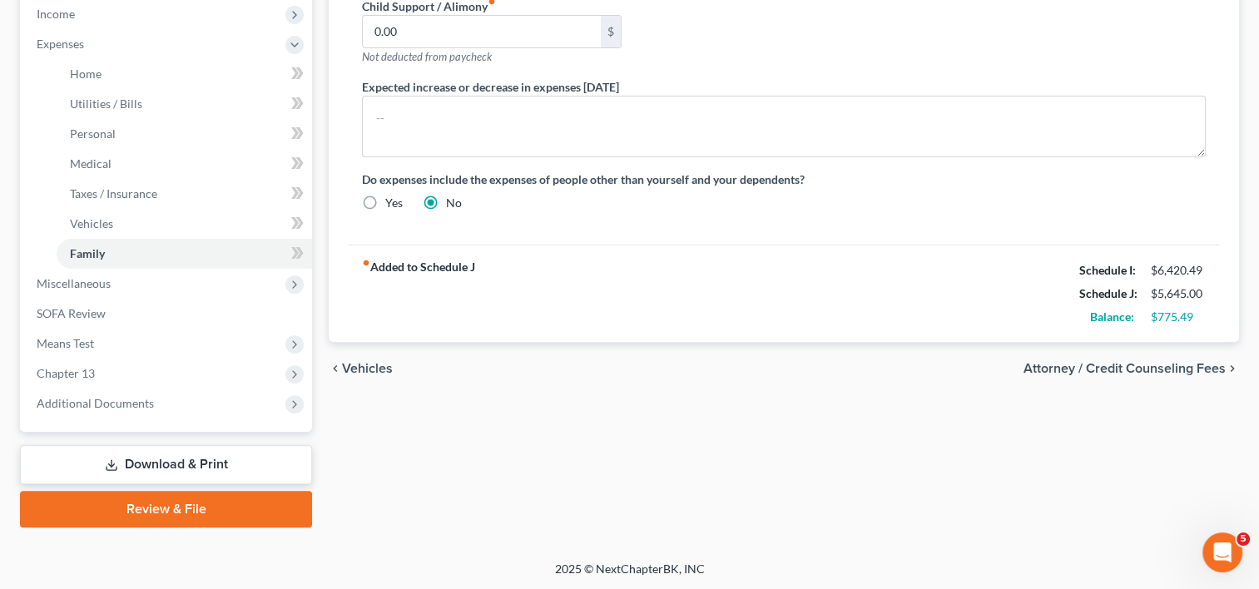
click at [213, 453] on link "Download & Print" at bounding box center [166, 464] width 292 height 39
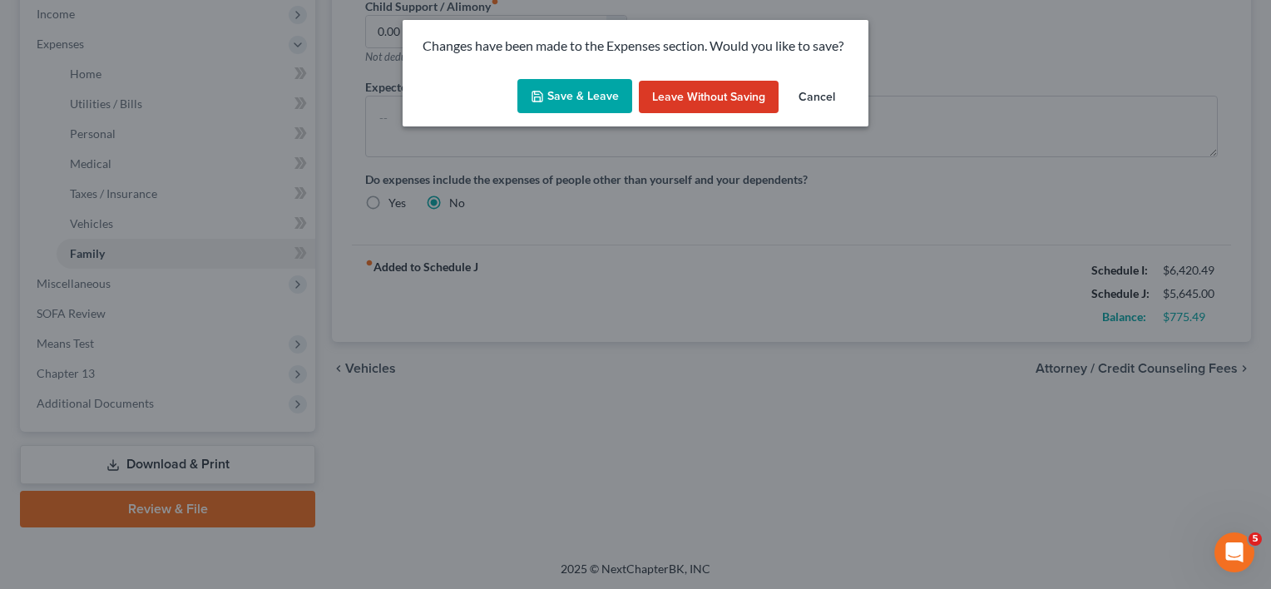
click at [593, 97] on button "Save & Leave" at bounding box center [574, 96] width 115 height 35
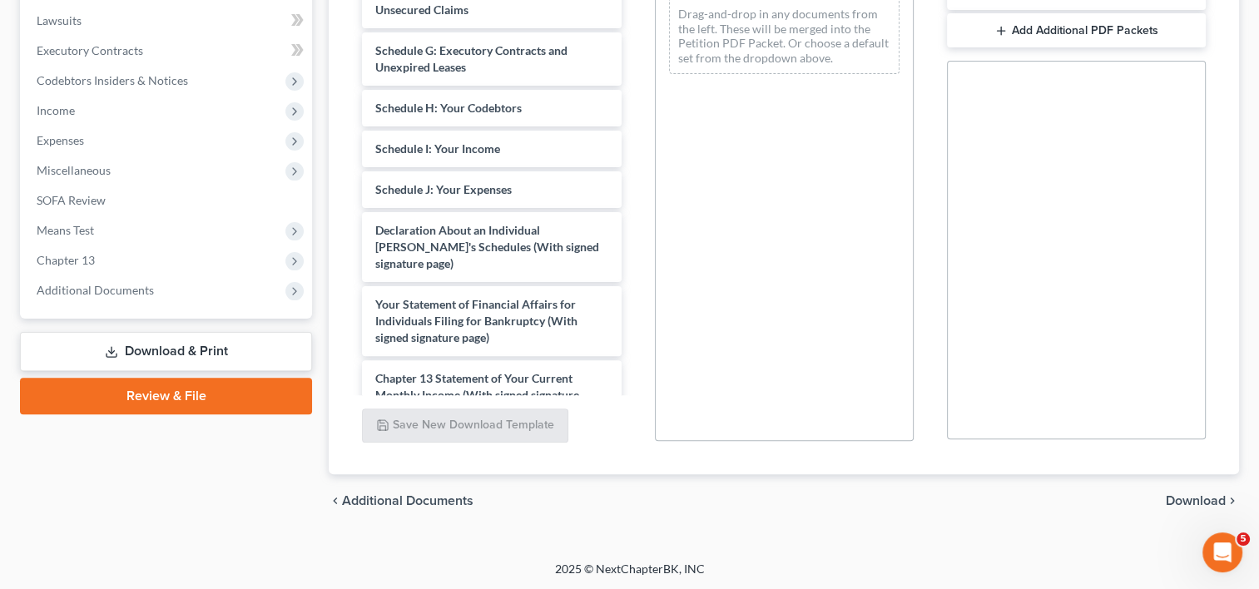
scroll to position [564, 0]
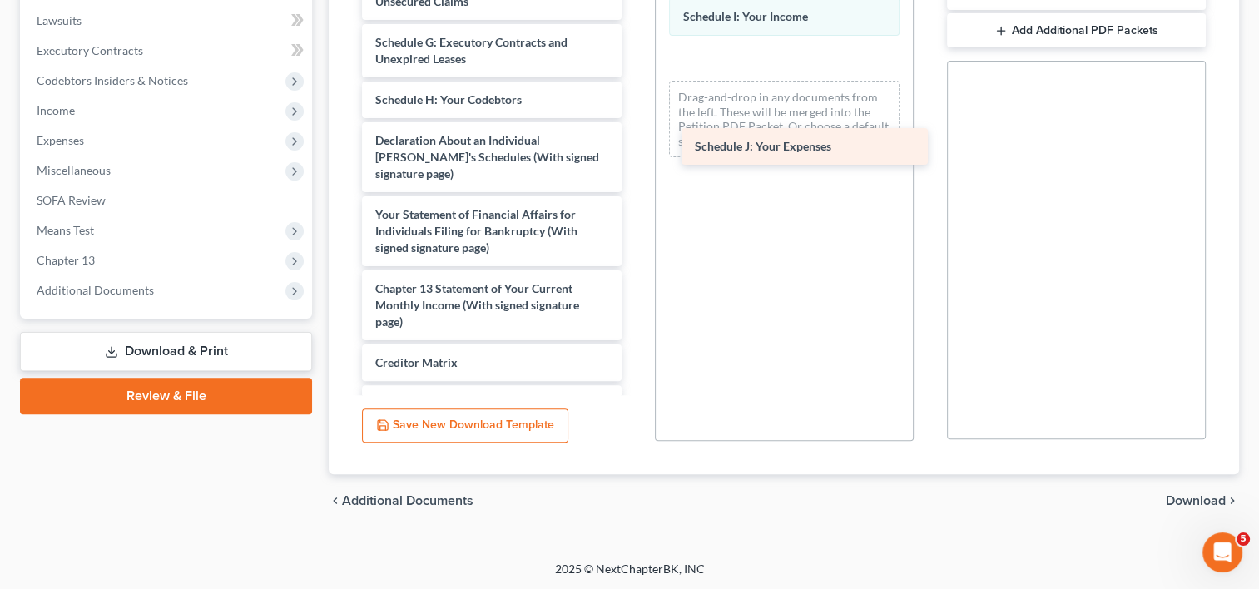
drag, startPoint x: 506, startPoint y: 147, endPoint x: 824, endPoint y: 138, distance: 317.9
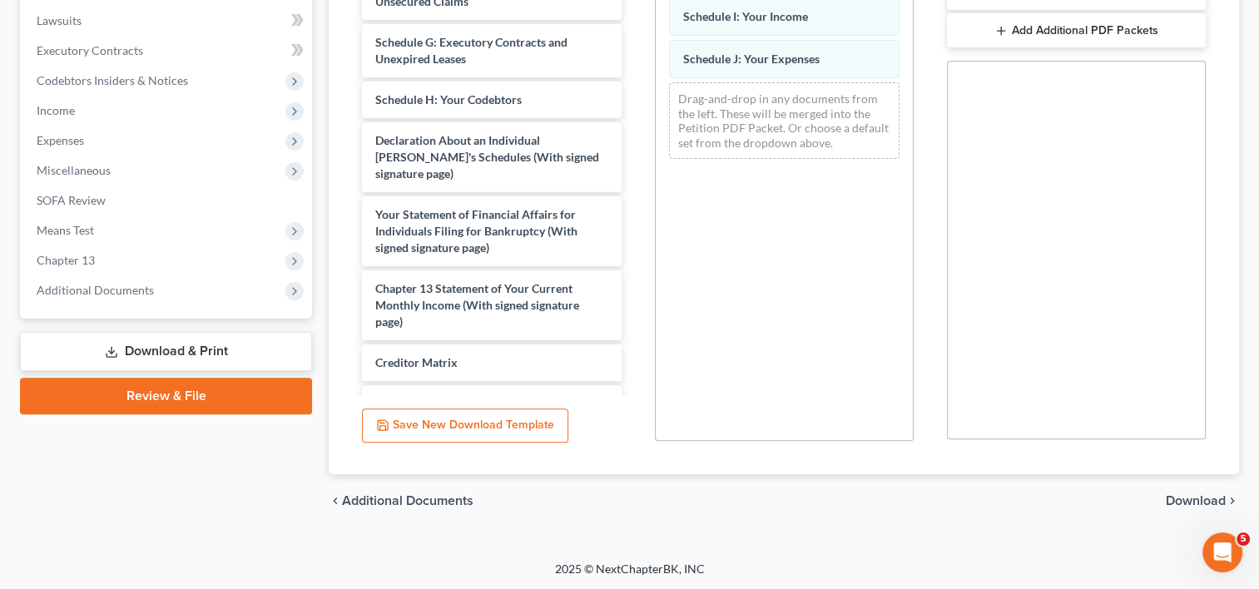
click at [1191, 502] on span "Download" at bounding box center [1196, 500] width 60 height 13
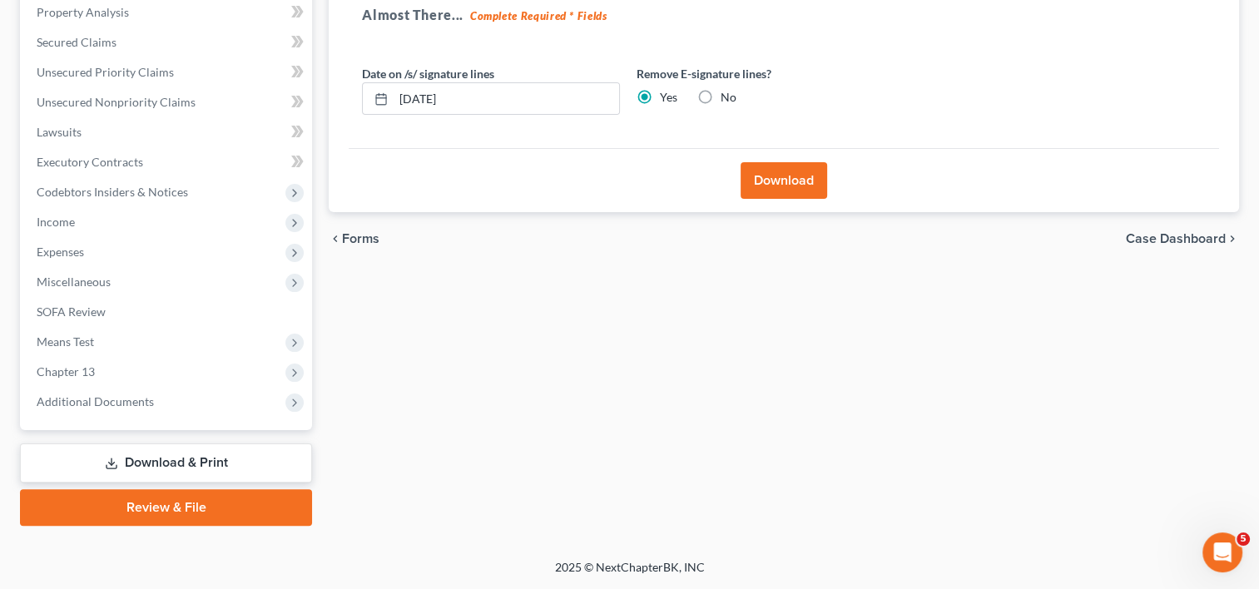
scroll to position [324, 0]
click at [773, 181] on button "Download" at bounding box center [783, 182] width 87 height 37
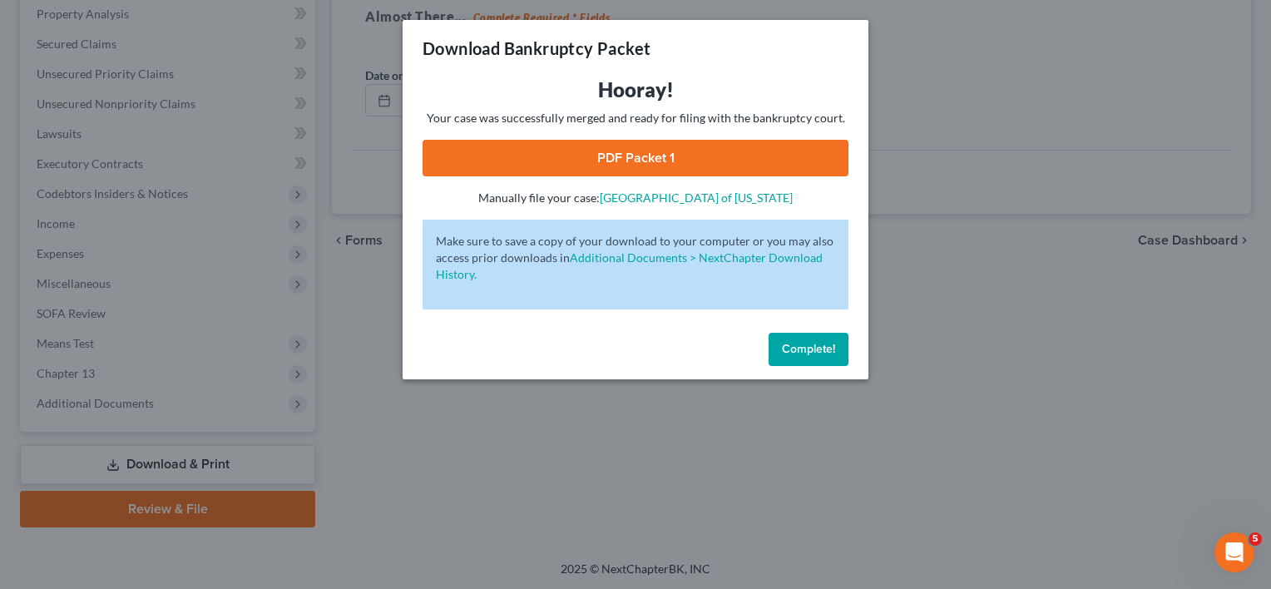
click at [809, 347] on span "Complete!" at bounding box center [808, 349] width 53 height 14
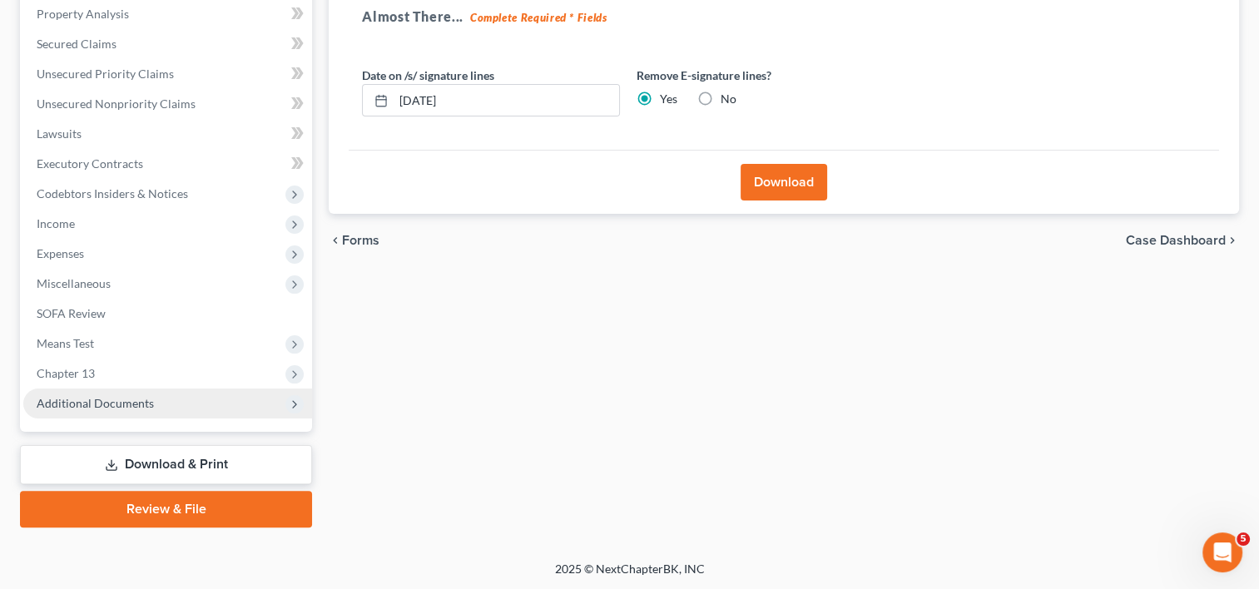
click at [138, 404] on span "Additional Documents" at bounding box center [95, 403] width 117 height 14
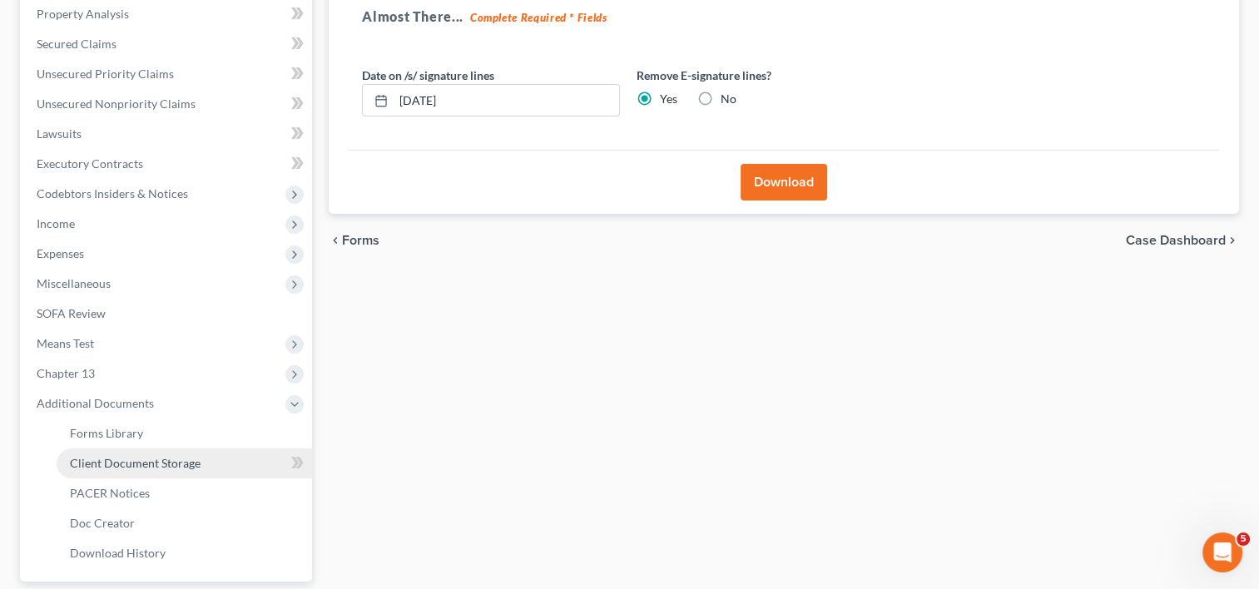
click at [178, 456] on span "Client Document Storage" at bounding box center [135, 463] width 131 height 14
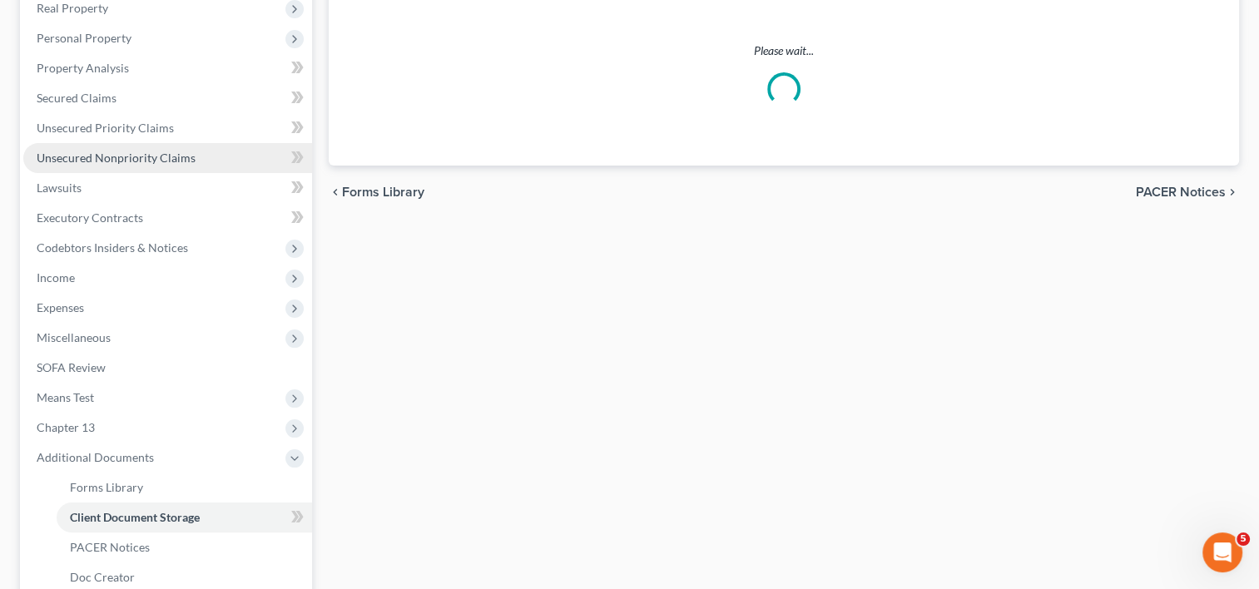
scroll to position [5, 0]
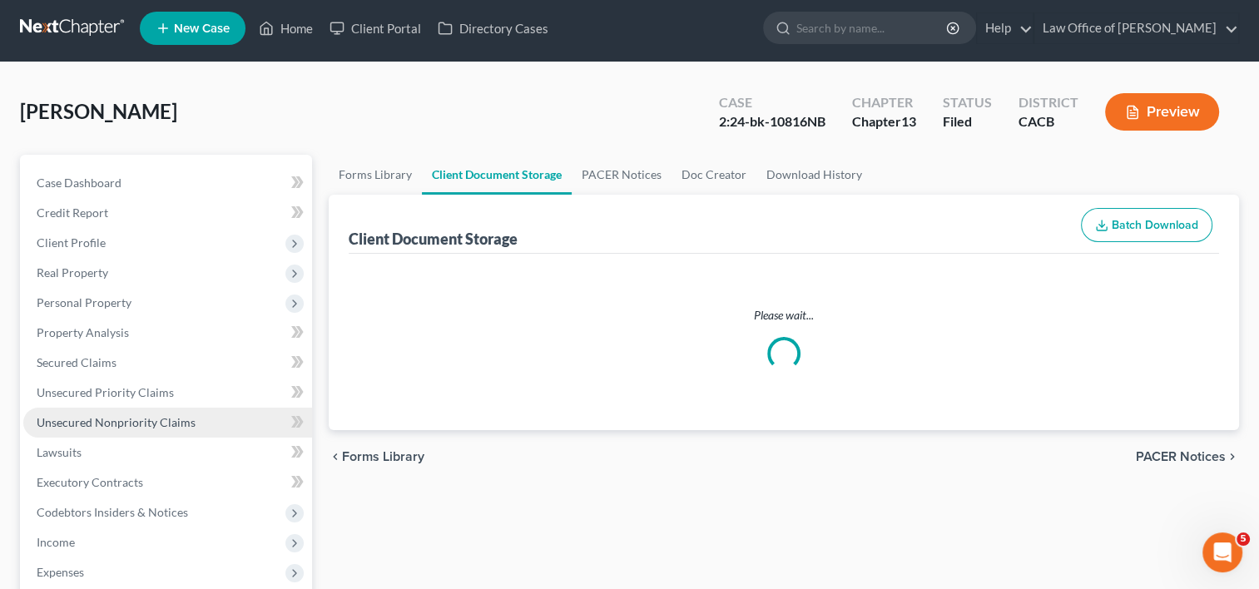
select select "41"
select select "53"
select select "57"
select select "59"
select select "60"
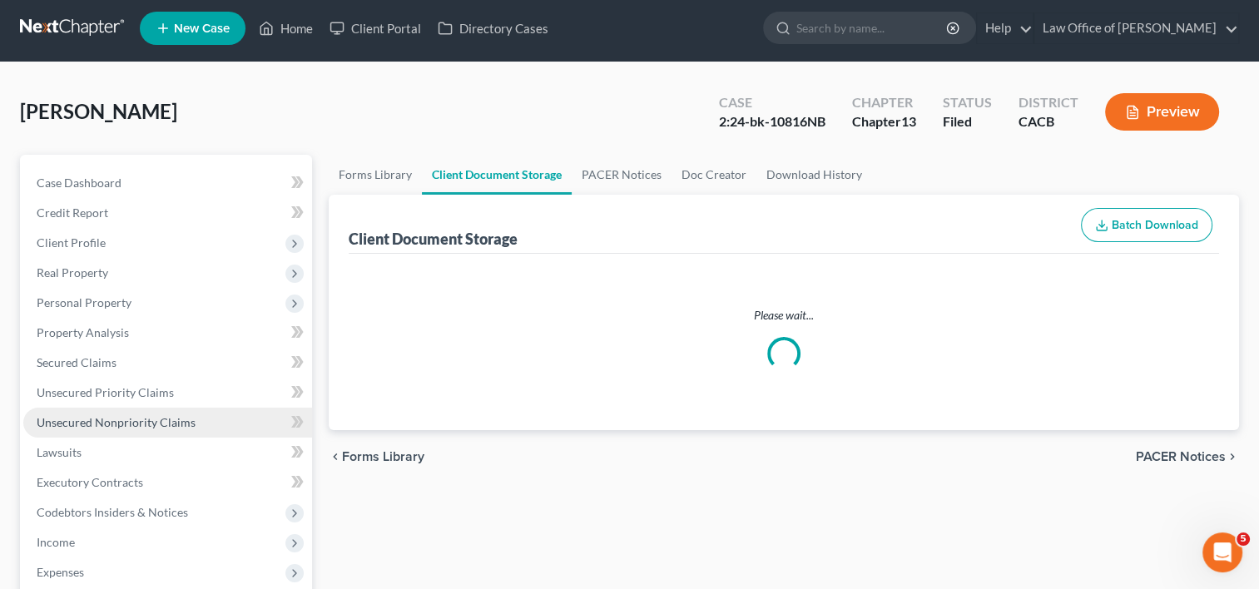
select select "65"
select select "56"
select select "30"
select select "19"
select select "33"
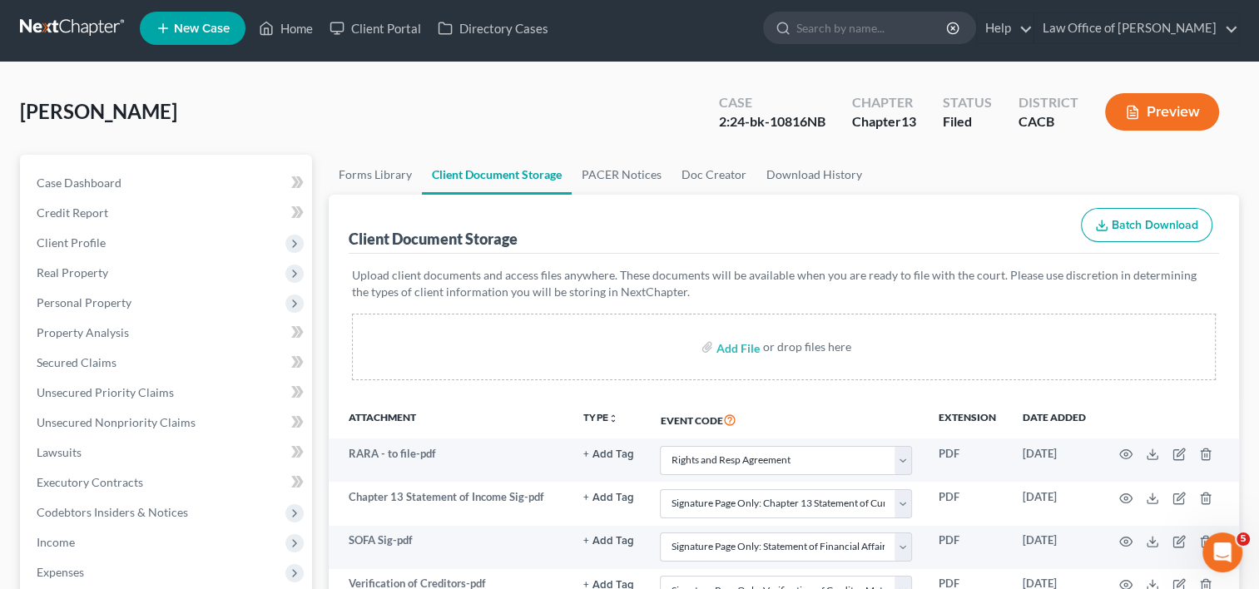
scroll to position [0, 0]
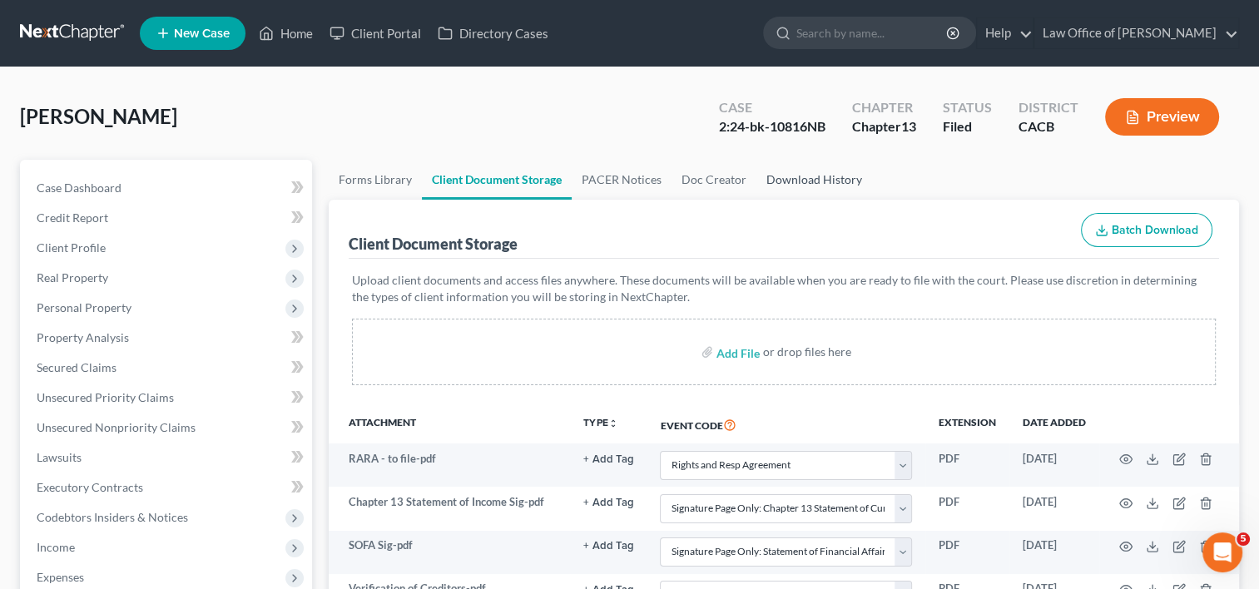
click at [802, 179] on link "Download History" at bounding box center [814, 180] width 116 height 40
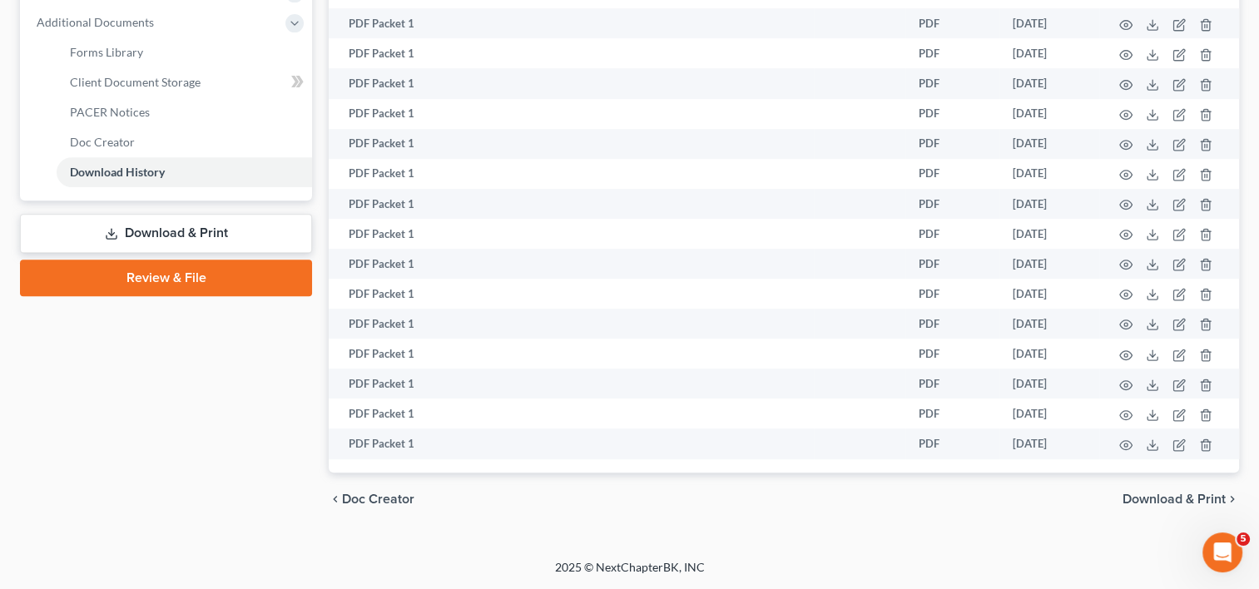
scroll to position [712, 0]
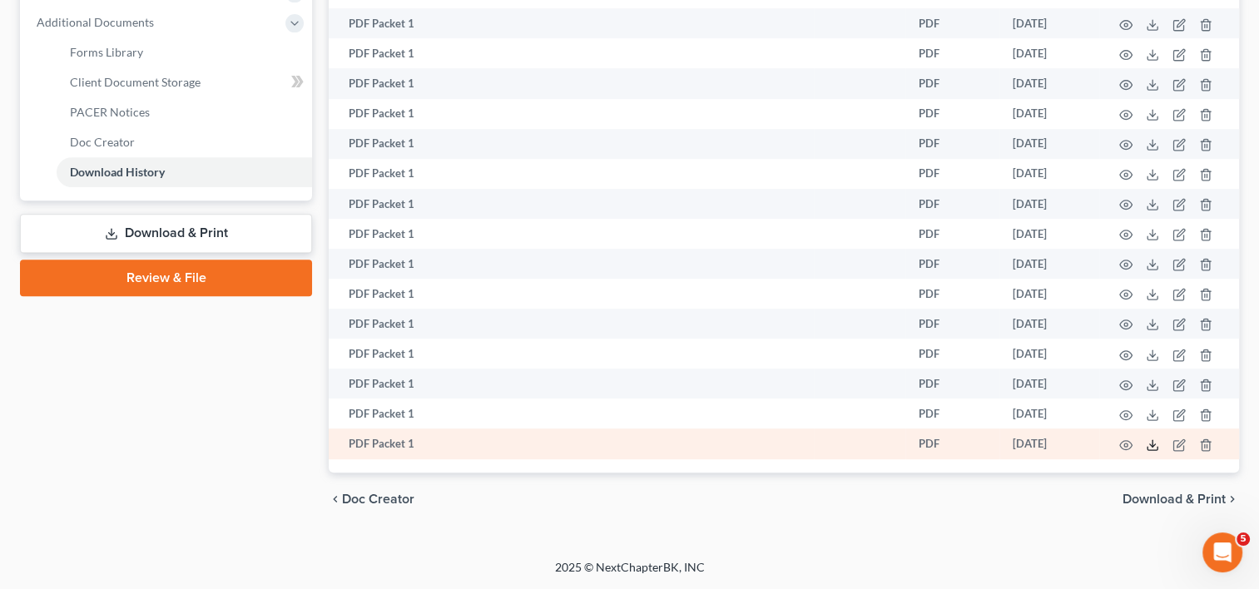
click at [1148, 441] on icon at bounding box center [1152, 444] width 13 height 13
